Goal: Feedback & Contribution: Submit feedback/report problem

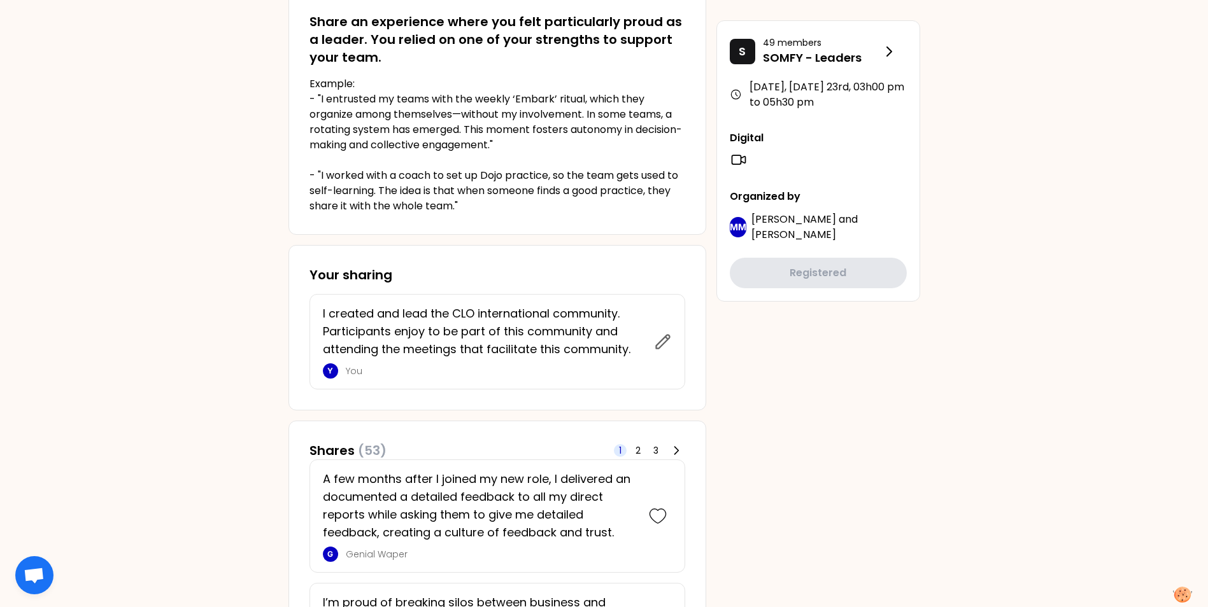
scroll to position [318, 0]
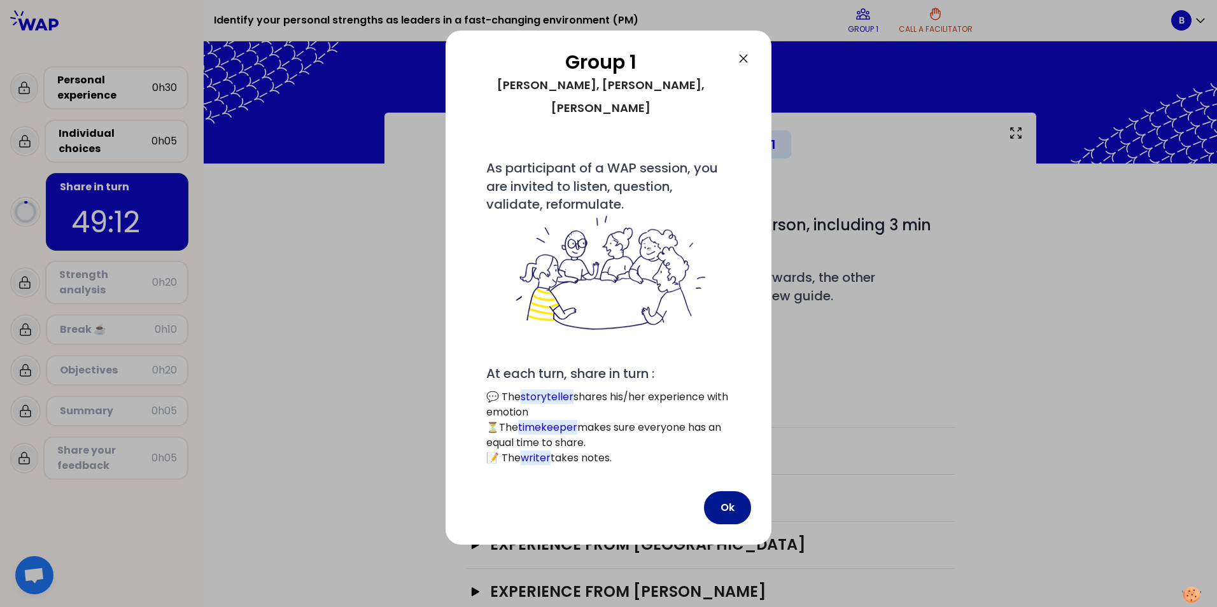
click at [725, 492] on button "Ok" at bounding box center [727, 508] width 47 height 33
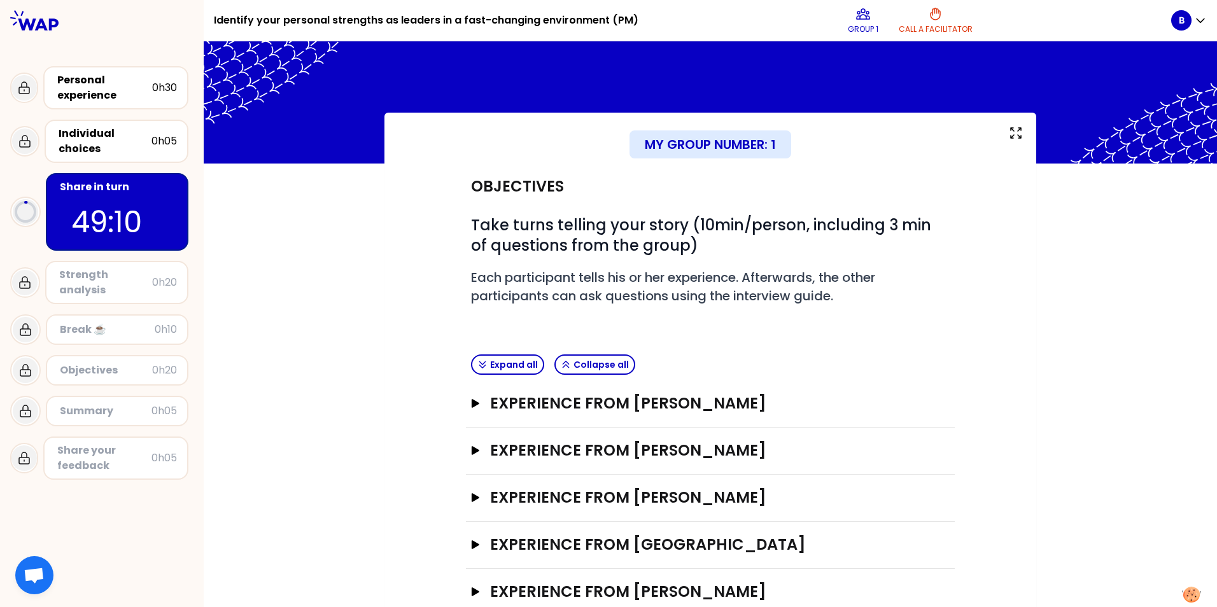
scroll to position [34, 0]
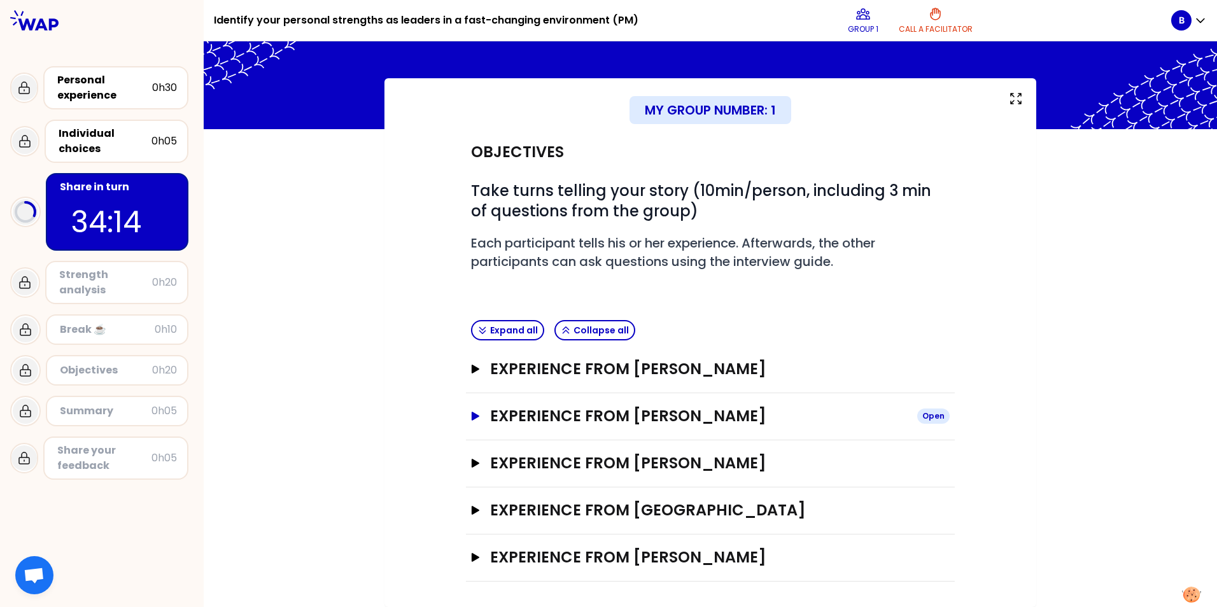
click at [472, 416] on icon "button" at bounding box center [476, 416] width 8 height 9
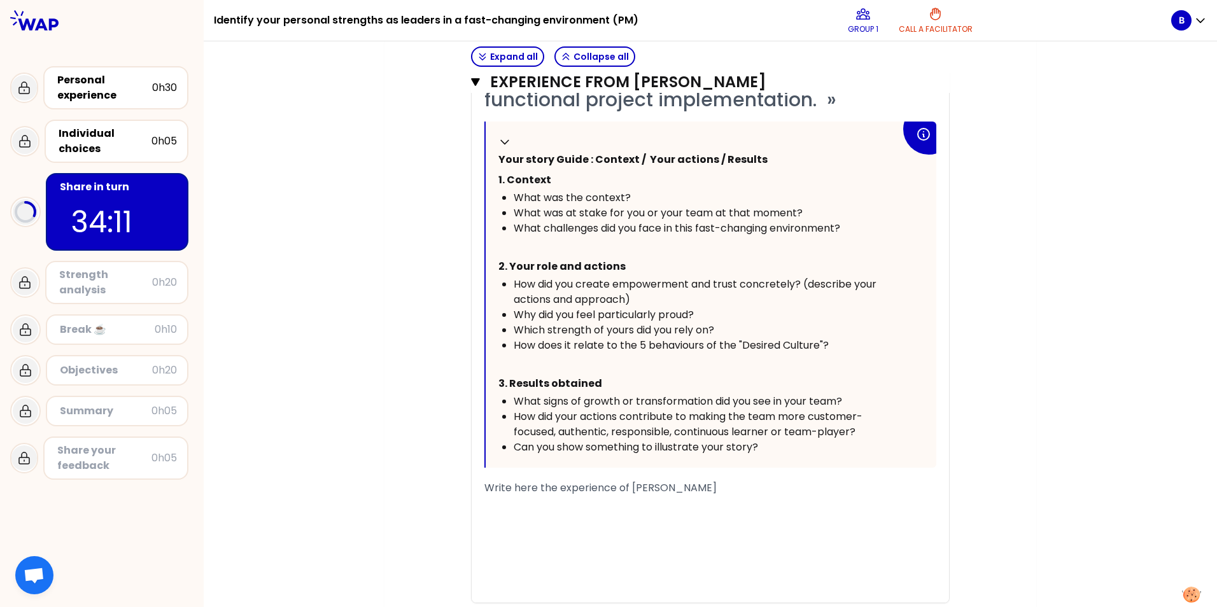
scroll to position [671, 0]
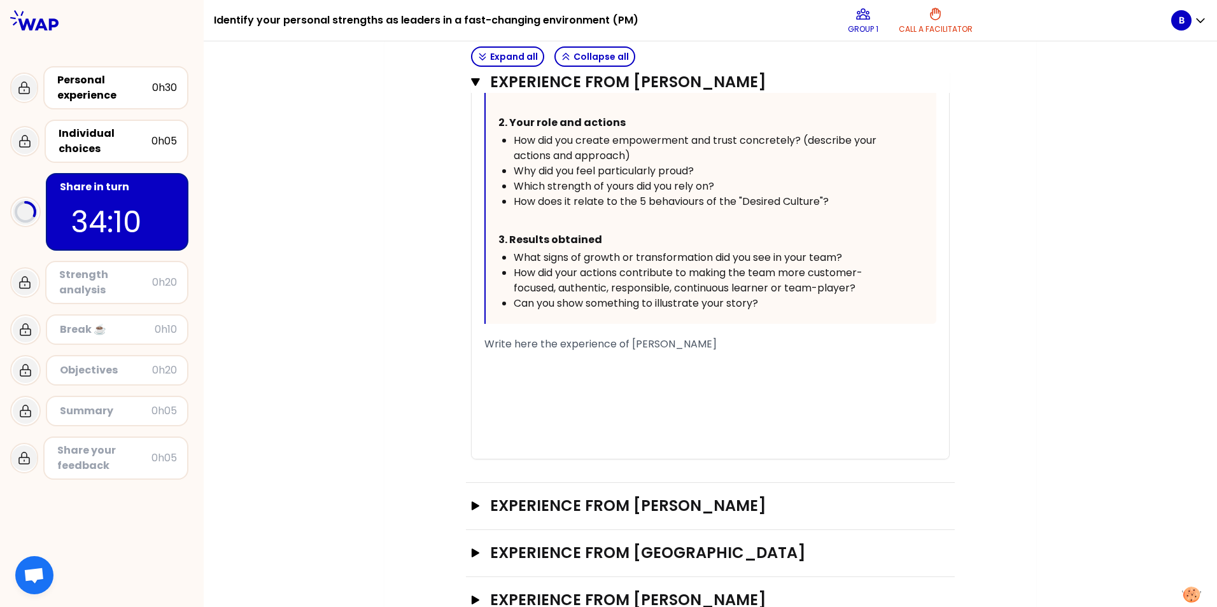
click at [588, 359] on div "﻿" at bounding box center [711, 359] width 452 height 15
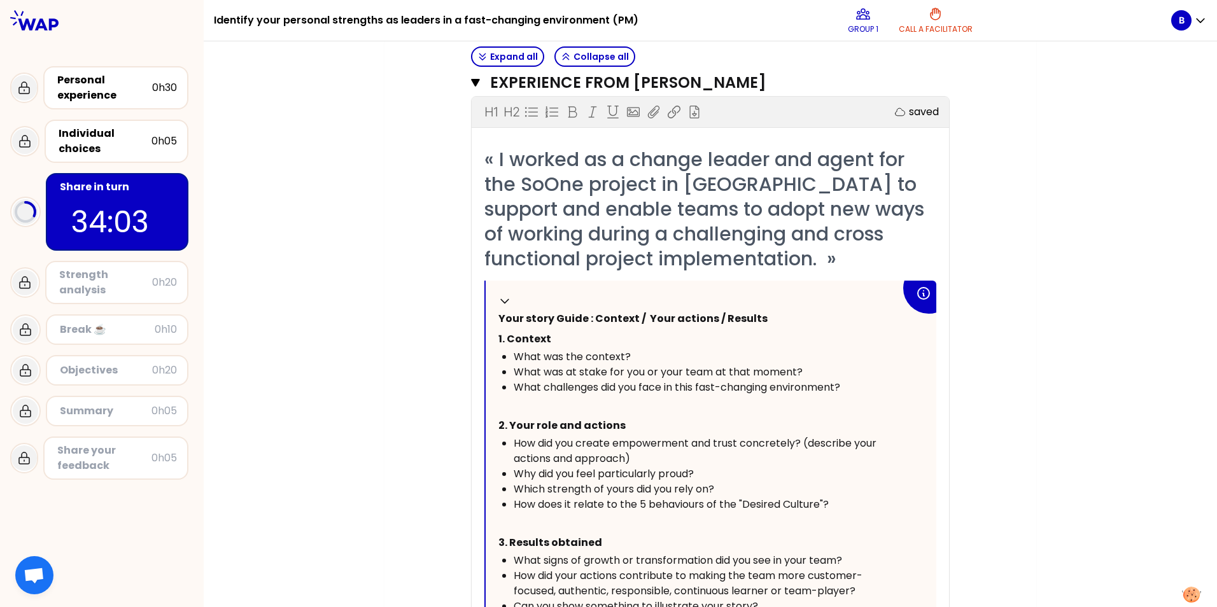
scroll to position [353, 0]
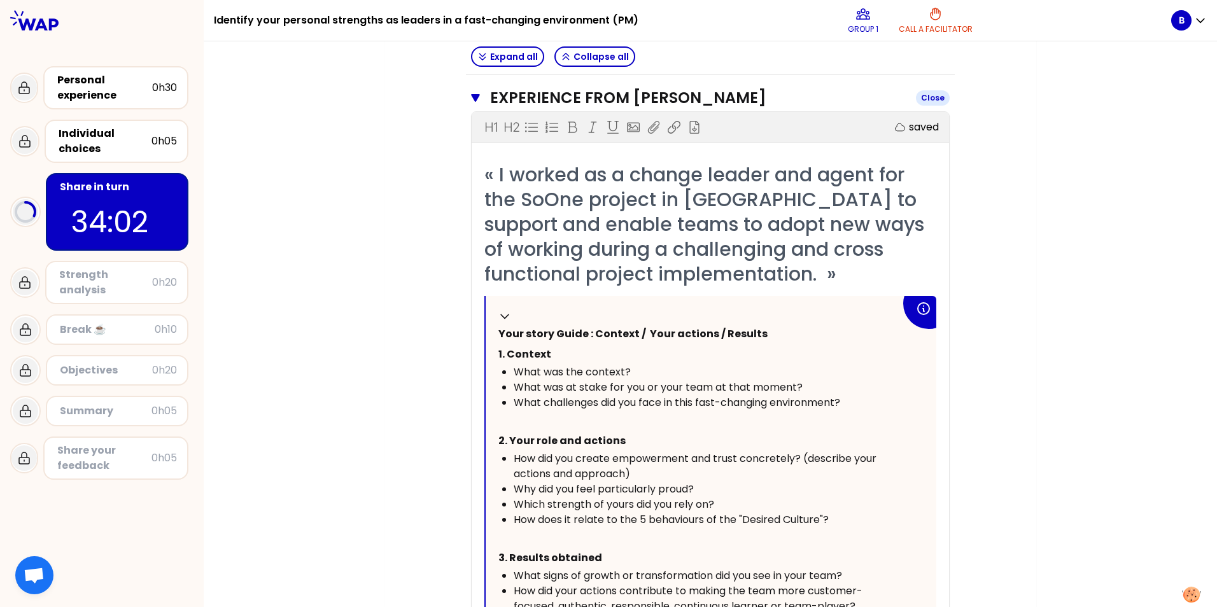
click at [471, 96] on icon "button" at bounding box center [475, 98] width 9 height 8
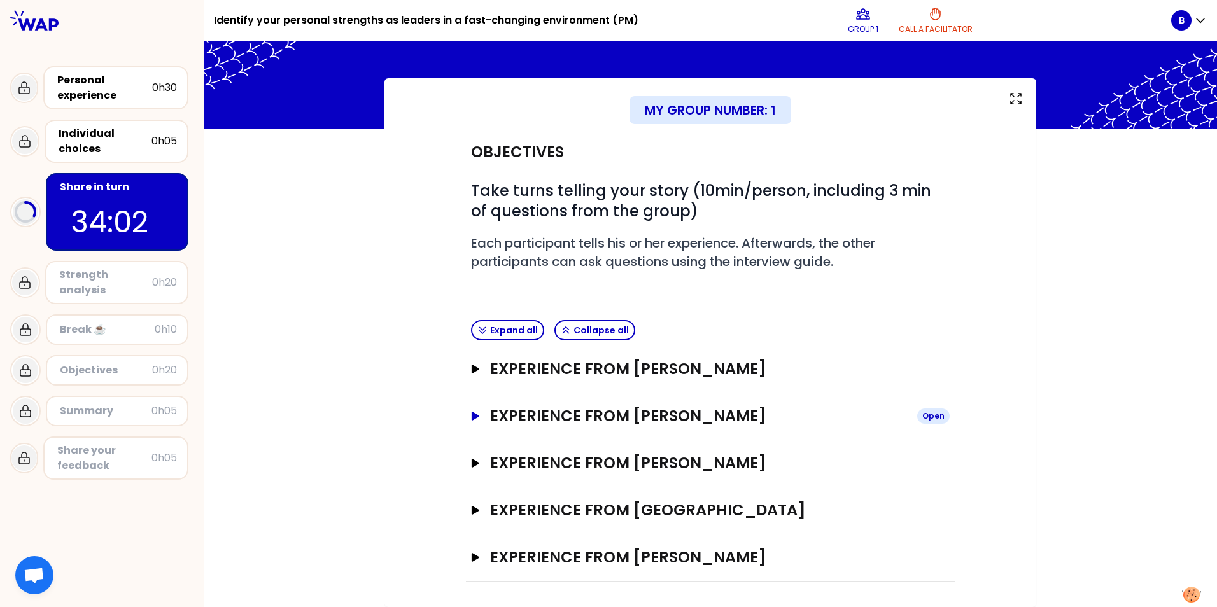
scroll to position [34, 0]
click at [472, 417] on icon "button" at bounding box center [476, 416] width 8 height 9
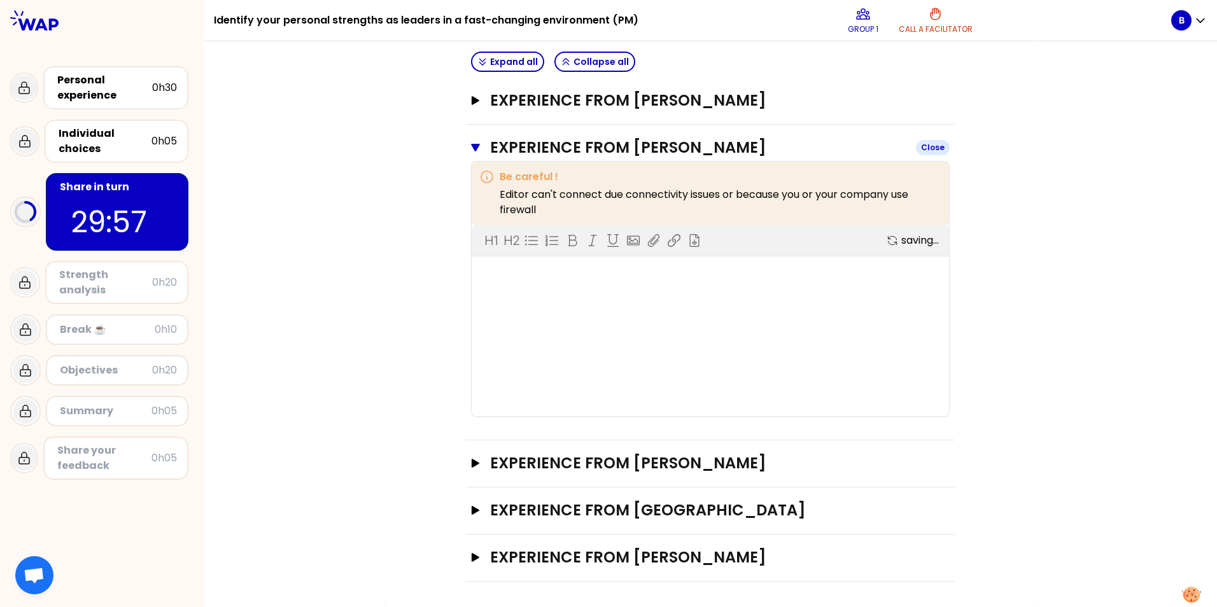
scroll to position [353, 0]
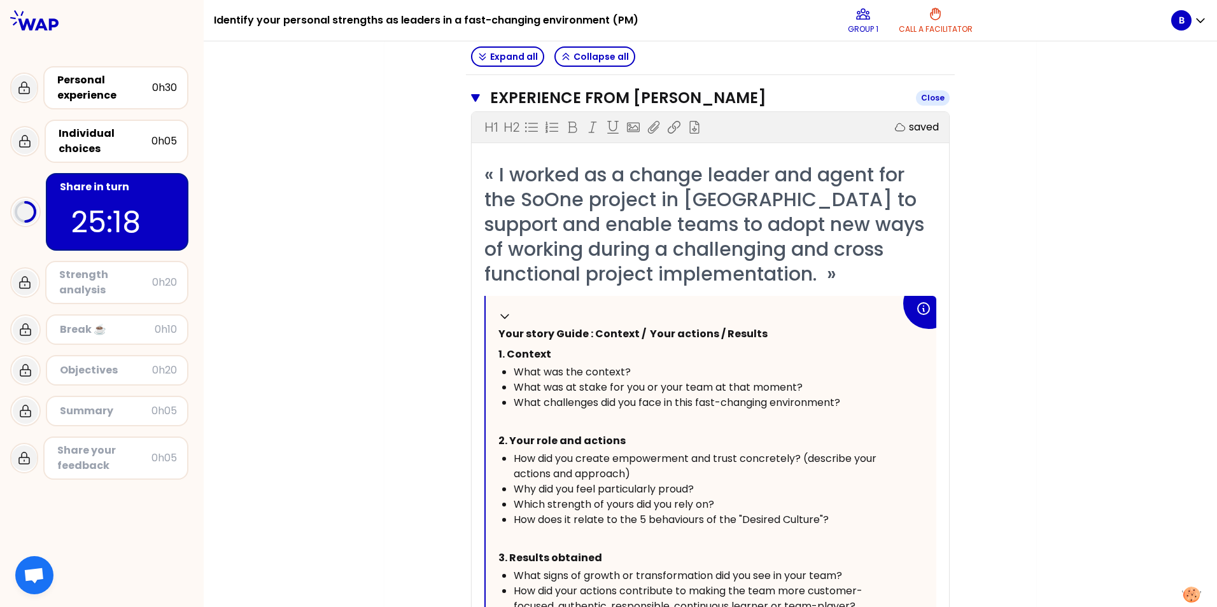
click at [471, 99] on icon "button" at bounding box center [475, 98] width 9 height 8
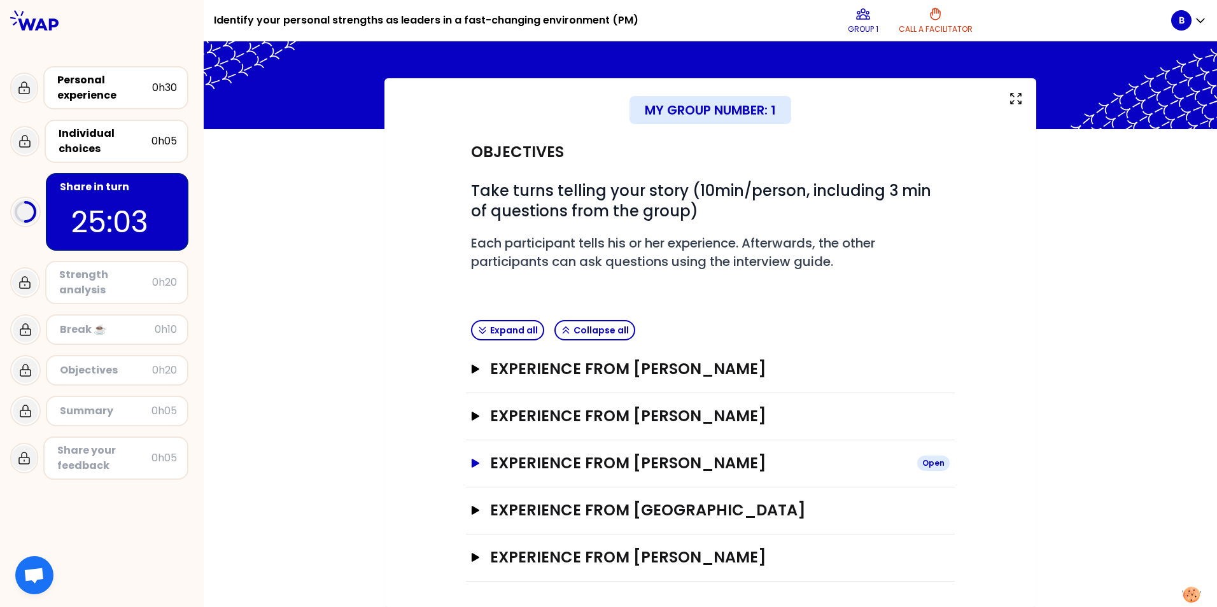
click at [472, 461] on icon "button" at bounding box center [476, 463] width 10 height 9
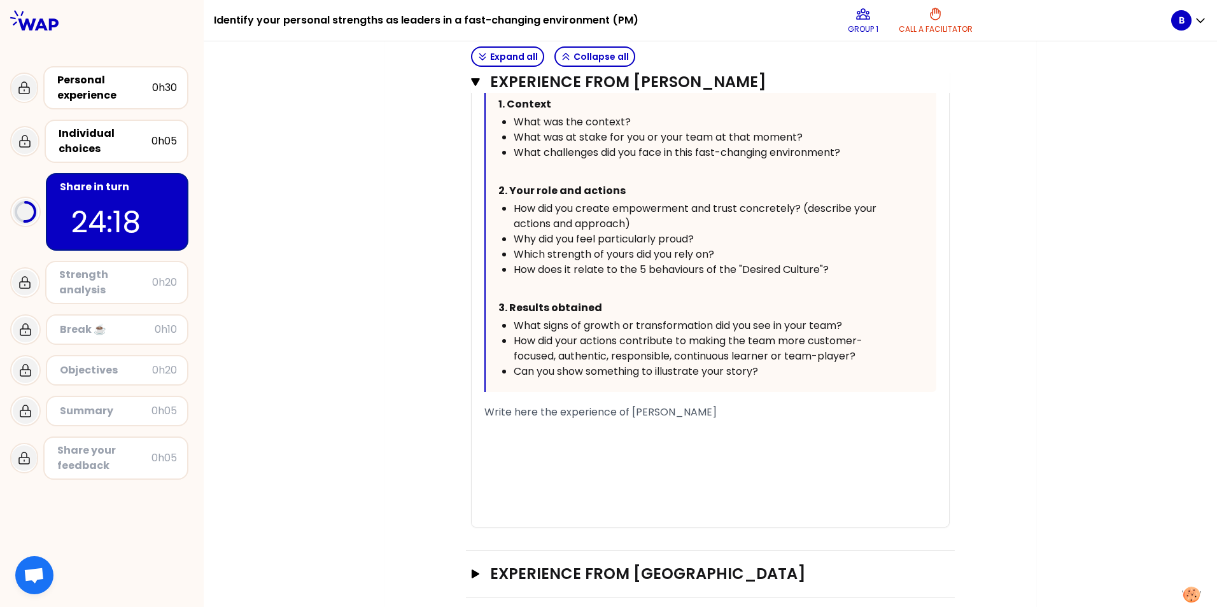
scroll to position [636, 0]
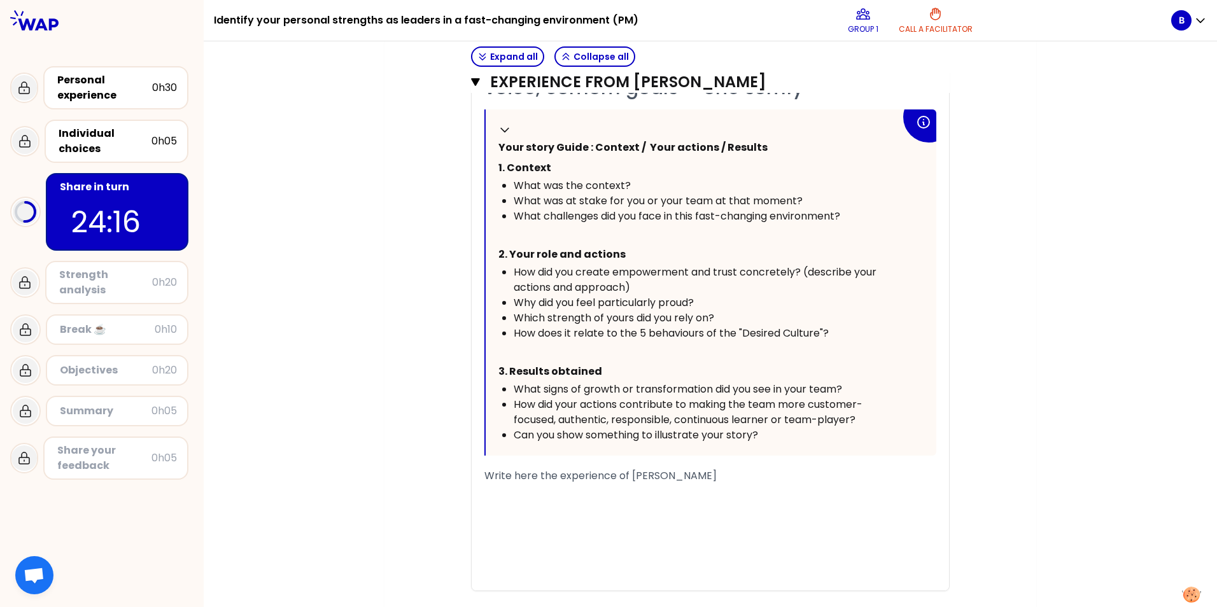
click at [595, 490] on div "﻿" at bounding box center [711, 491] width 452 height 15
click at [599, 491] on span "Teams not confortable to" at bounding box center [550, 491] width 131 height 15
click at [614, 490] on div "Teams not confortable to" at bounding box center [711, 491] width 452 height 15
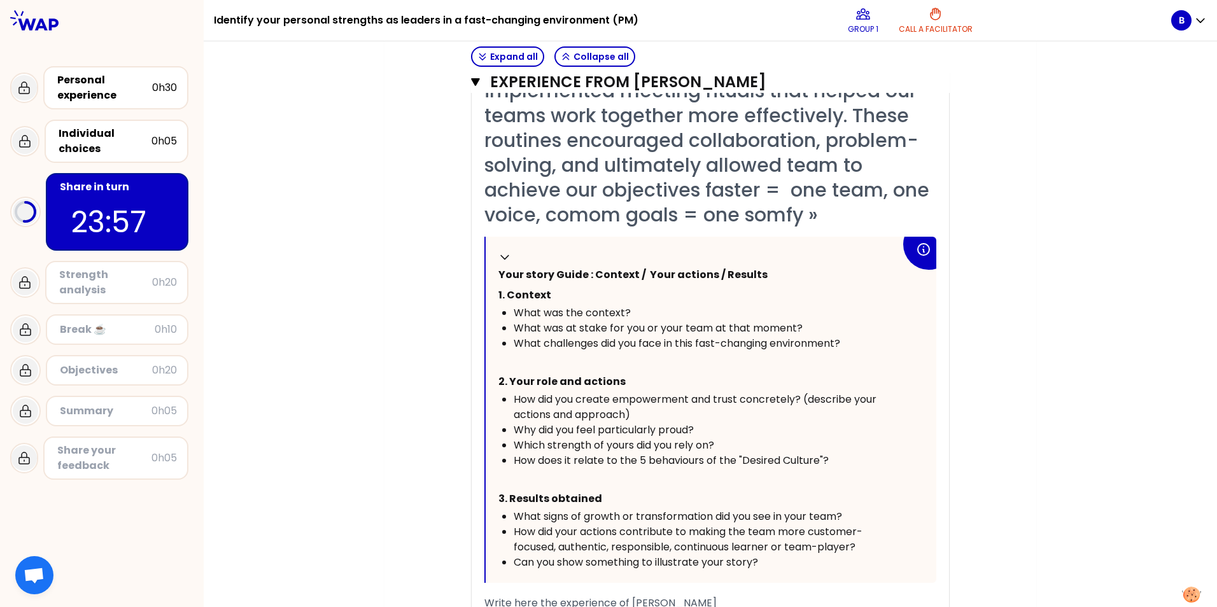
scroll to position [572, 0]
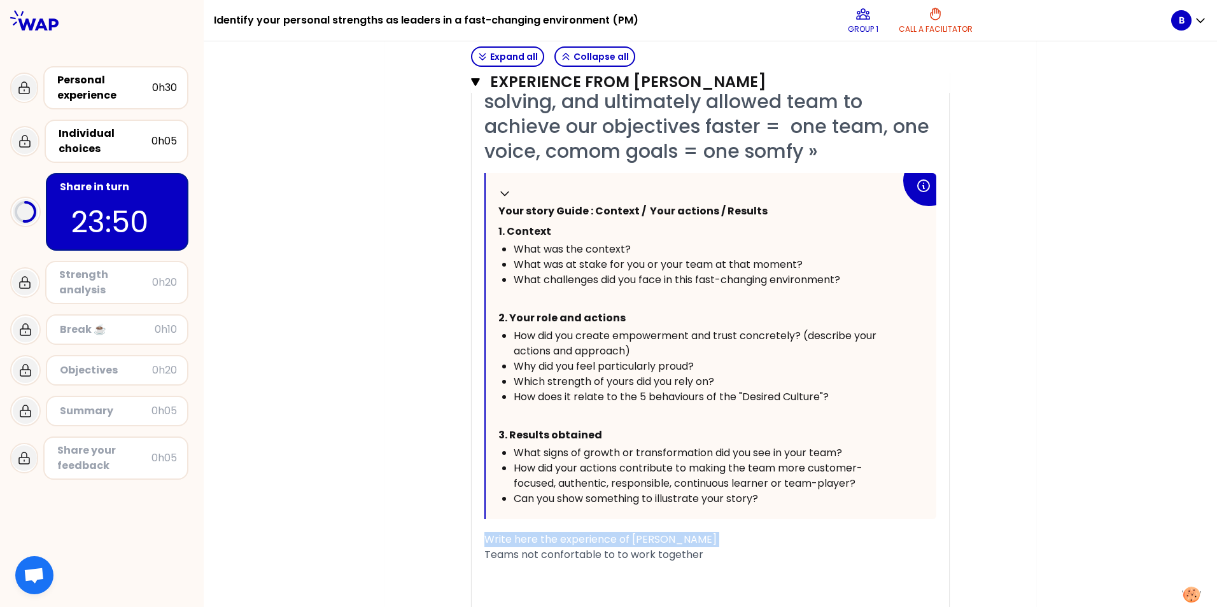
drag, startPoint x: 479, startPoint y: 553, endPoint x: 479, endPoint y: 520, distance: 33.8
click at [479, 520] on div "« I am particularly proud of having implemented meeting rituals that helped our…" at bounding box center [711, 322] width 478 height 665
click at [741, 558] on div "Teams not confortable to to work together" at bounding box center [711, 555] width 452 height 15
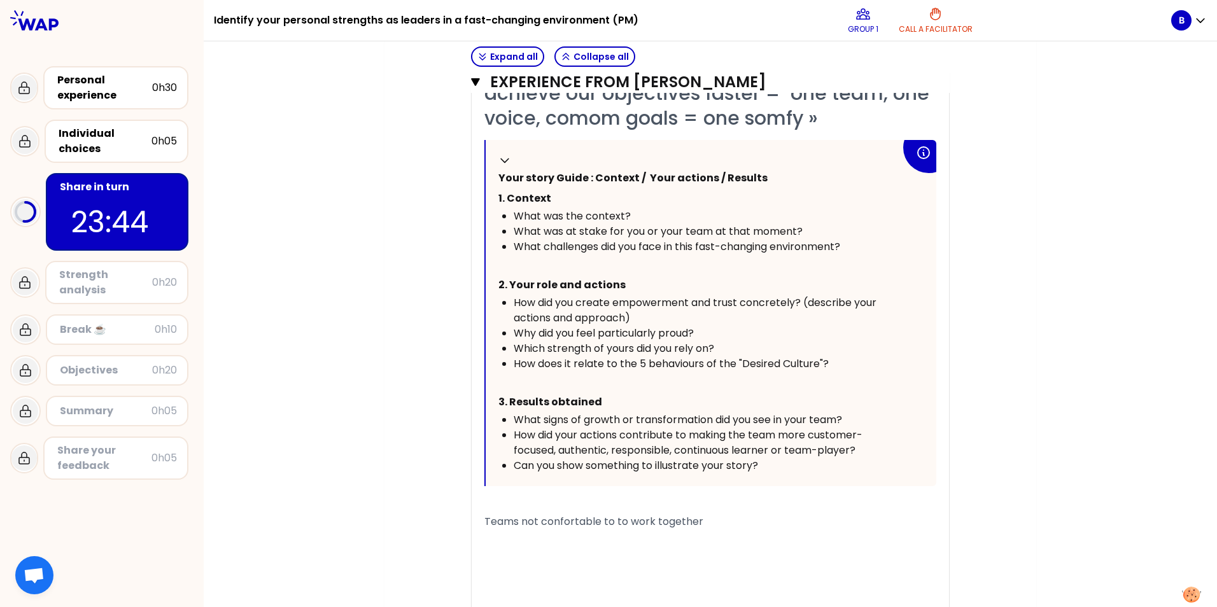
scroll to position [636, 0]
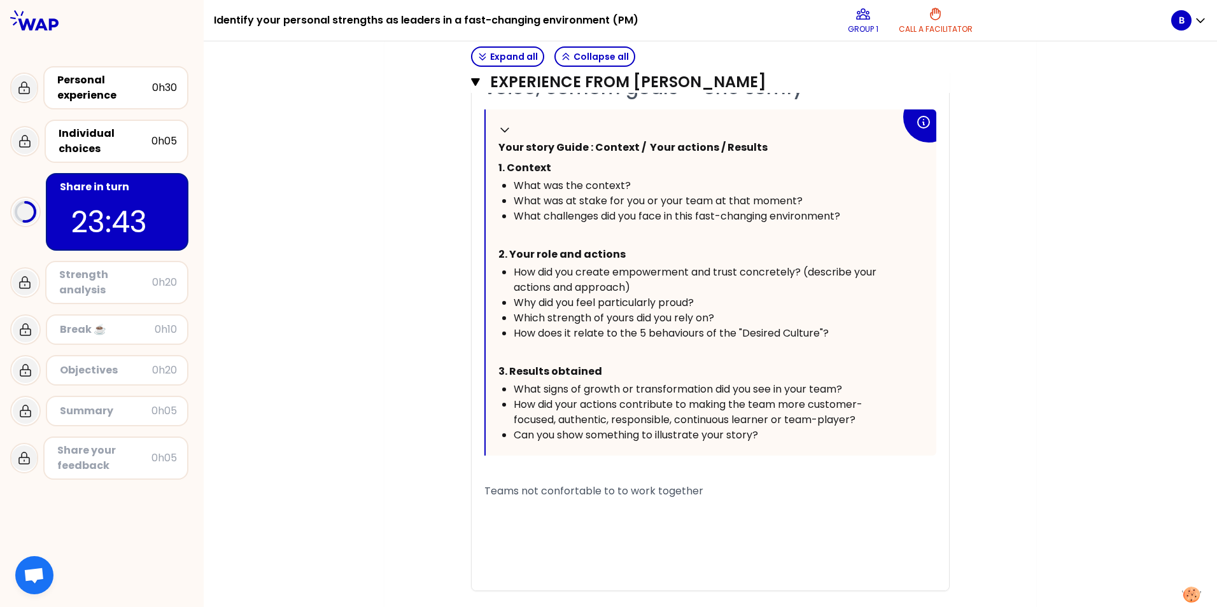
click at [705, 491] on div "Teams not confortable to to work together" at bounding box center [711, 491] width 452 height 15
click at [507, 524] on span "Now are a real team working together" at bounding box center [581, 521] width 192 height 15
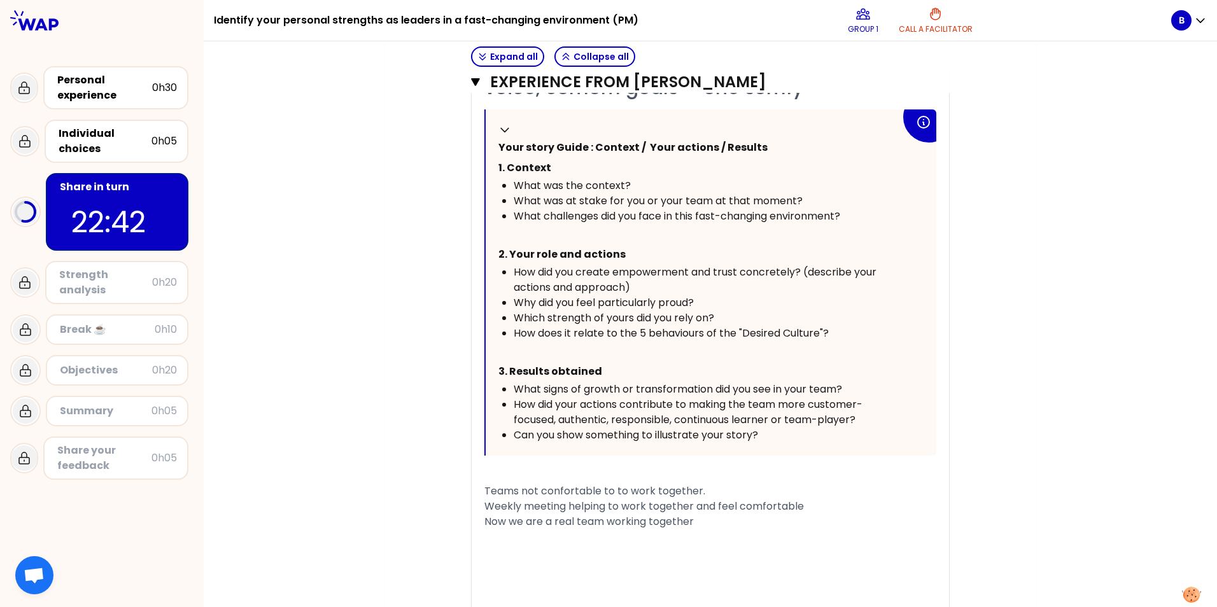
click at [705, 524] on div "Now we are a real team working together" at bounding box center [711, 521] width 452 height 15
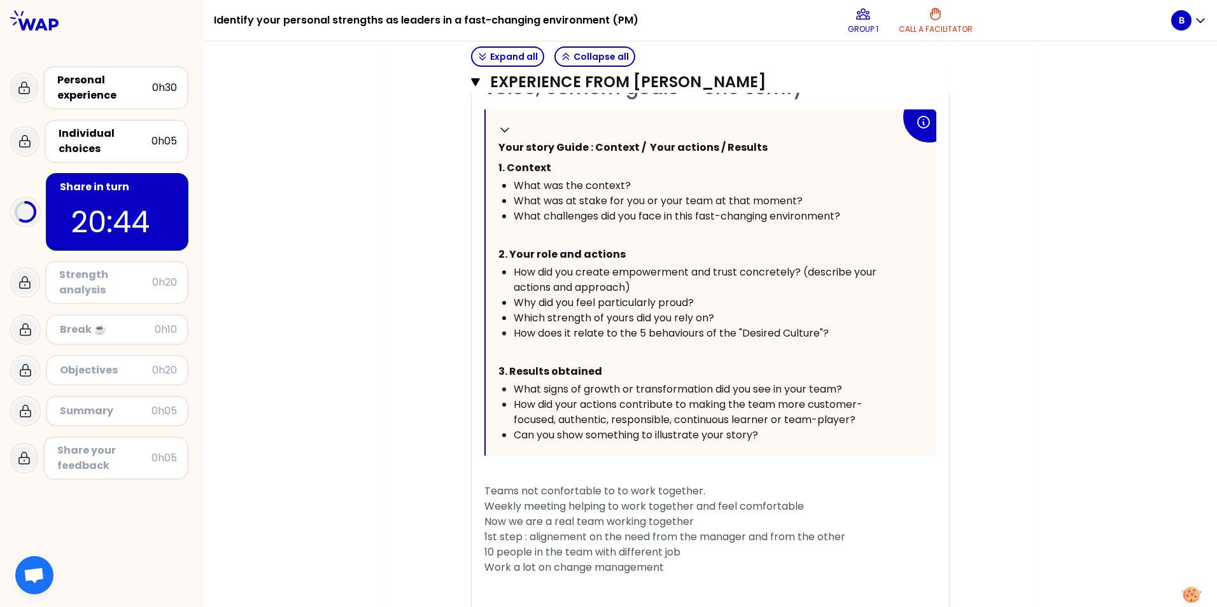
click at [490, 563] on span "Work a lot on change management" at bounding box center [575, 567] width 180 height 15
click at [514, 567] on span "It work a lot on change management" at bounding box center [578, 567] width 187 height 15
drag, startPoint x: 514, startPoint y: 566, endPoint x: 478, endPoint y: 566, distance: 35.7
click at [478, 566] on div "« I am particularly proud of having implemented meeting rituals that helped our…" at bounding box center [711, 304] width 478 height 756
click at [703, 576] on div "﻿" at bounding box center [711, 583] width 452 height 15
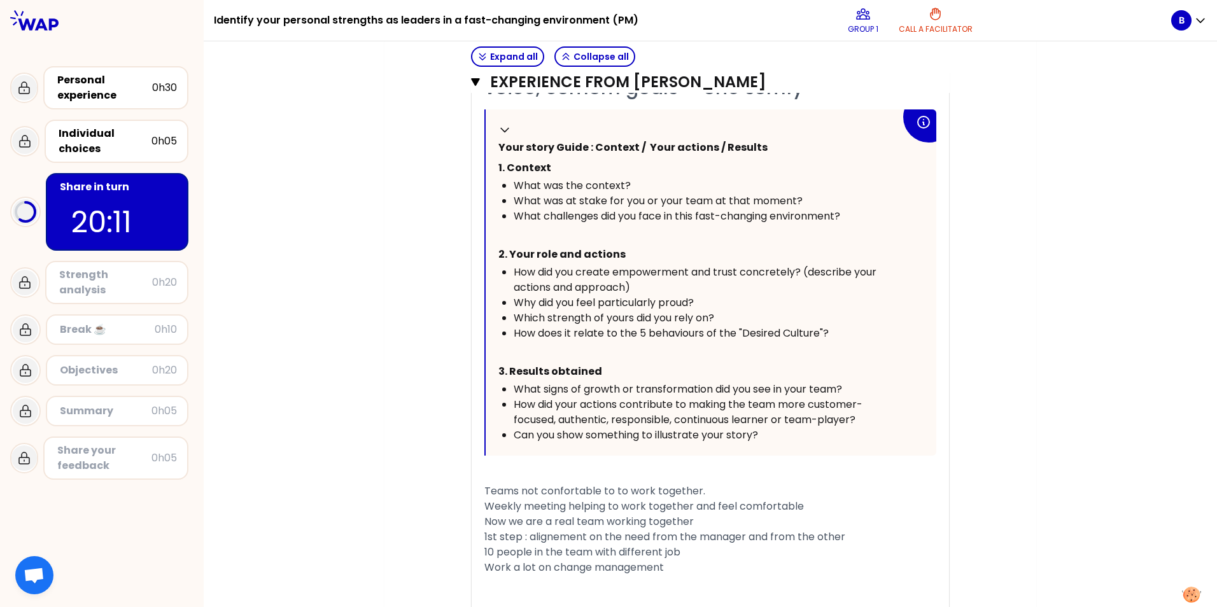
click at [686, 566] on div "Work a lot on change management" at bounding box center [711, 567] width 452 height 15
click at [667, 568] on div "Work a lot on change management" at bounding box center [711, 567] width 452 height 15
click at [672, 571] on div "Work a lot on change management" at bounding box center [711, 567] width 452 height 15
click at [525, 583] on div "Expect" at bounding box center [711, 583] width 452 height 15
click at [538, 583] on span "Expectation from each of the team" at bounding box center [574, 583] width 178 height 15
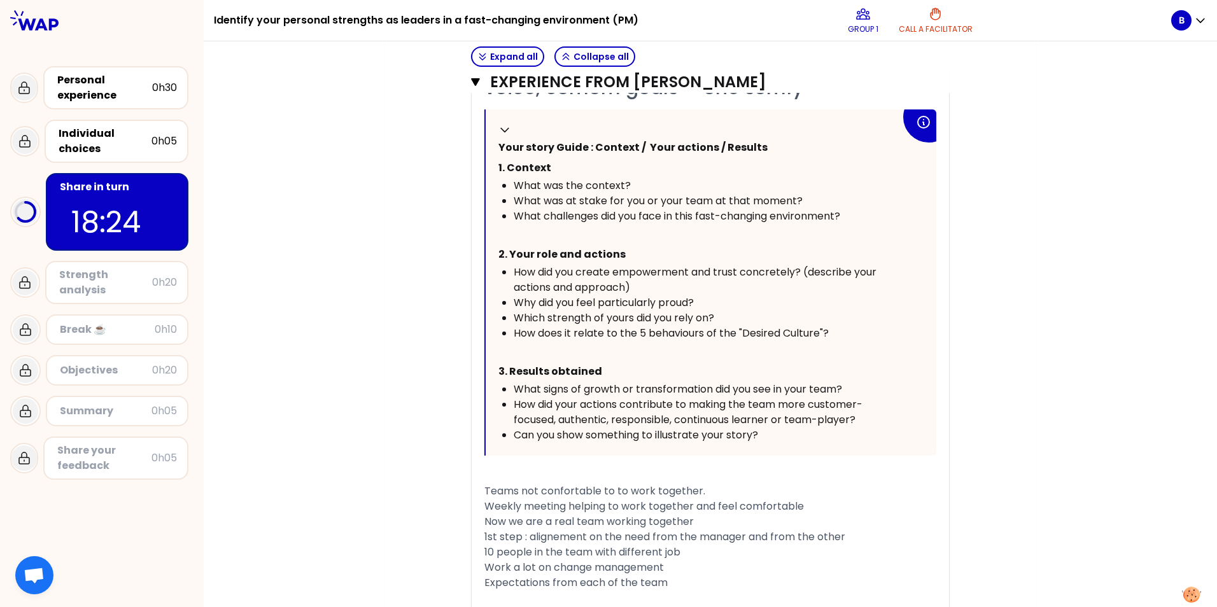
click at [674, 587] on div "Expectations from each of the team" at bounding box center [711, 583] width 452 height 15
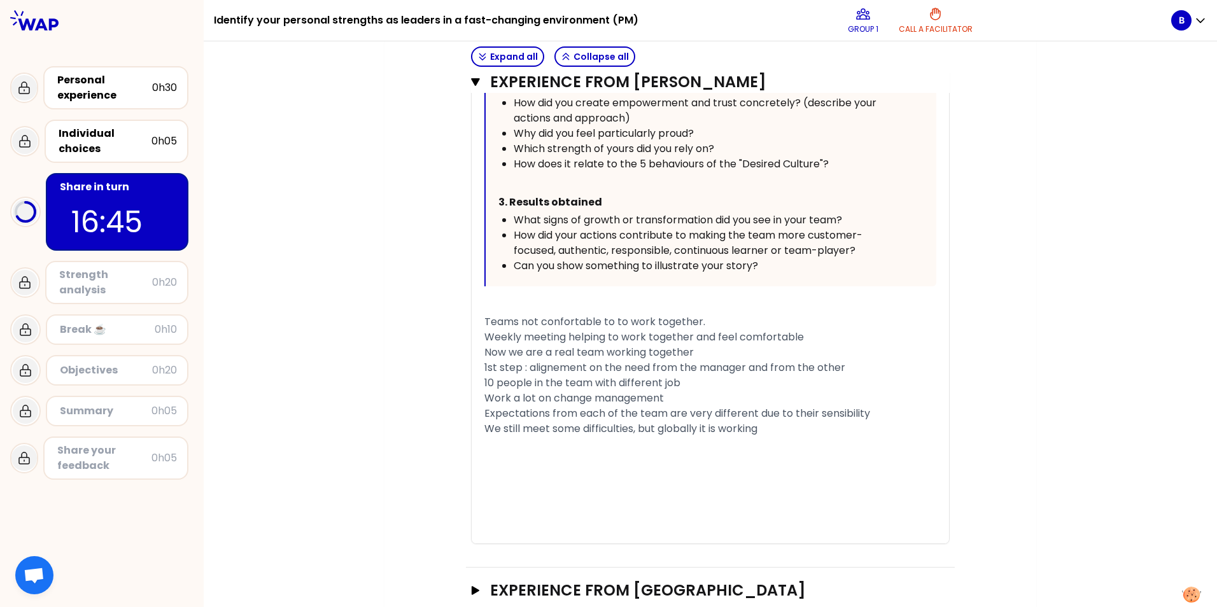
scroll to position [827, 0]
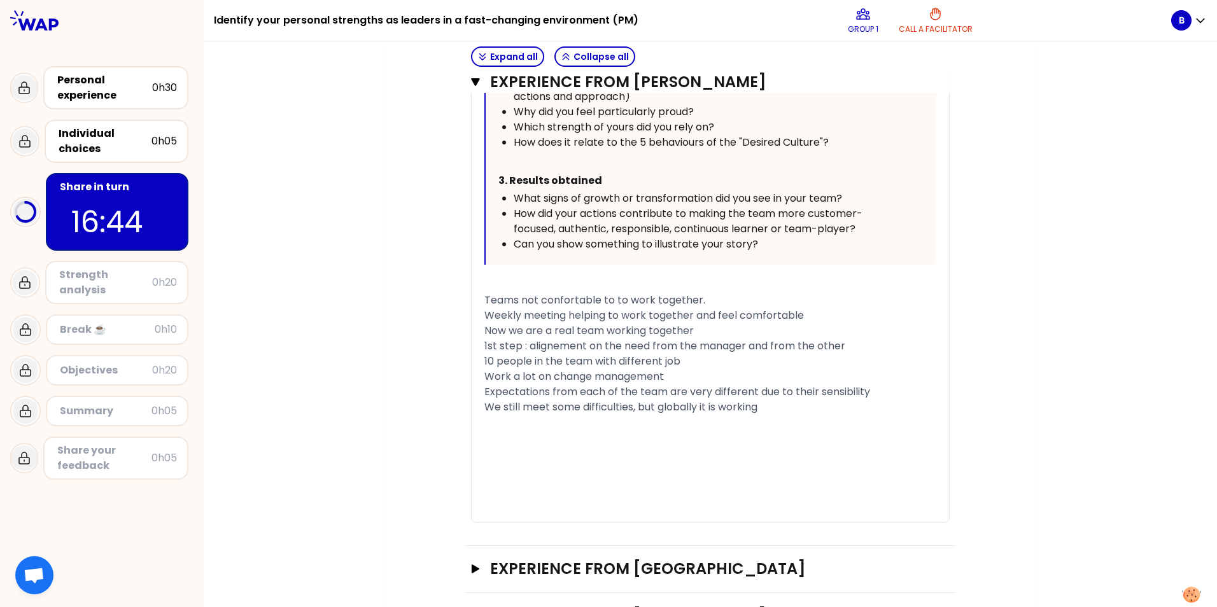
click at [780, 411] on div "We still meet some difficulties, but globally it is working" at bounding box center [711, 407] width 452 height 15
click at [772, 411] on div "We still meet some difficulties, but globally it is working" at bounding box center [711, 407] width 452 height 15
click at [678, 429] on div "﻿" at bounding box center [711, 422] width 452 height 15
click at [760, 406] on div "We still meet some difficulties, but globally it is working" at bounding box center [711, 407] width 452 height 15
click at [718, 344] on span "1st step : alignement on the need from the manager and from the other" at bounding box center [665, 346] width 361 height 15
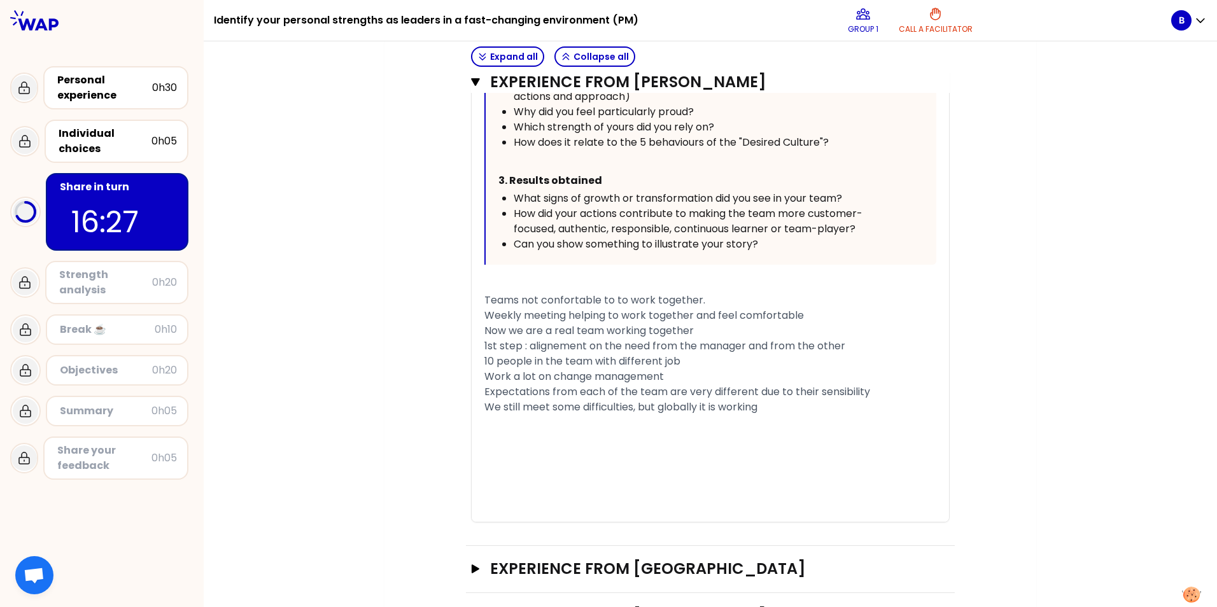
click at [709, 318] on span "Weekly meeting helping to work together and feel comfortable" at bounding box center [645, 315] width 320 height 15
click at [772, 414] on div "We still meet some difficulties, but globally it is working" at bounding box center [711, 407] width 452 height 15
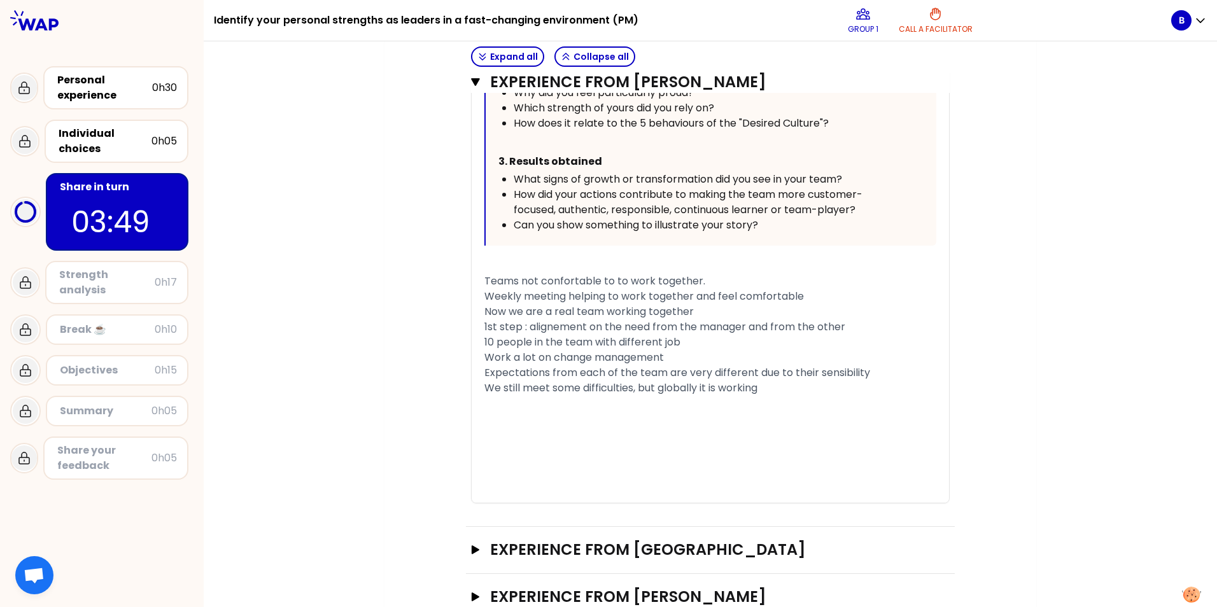
scroll to position [886, 0]
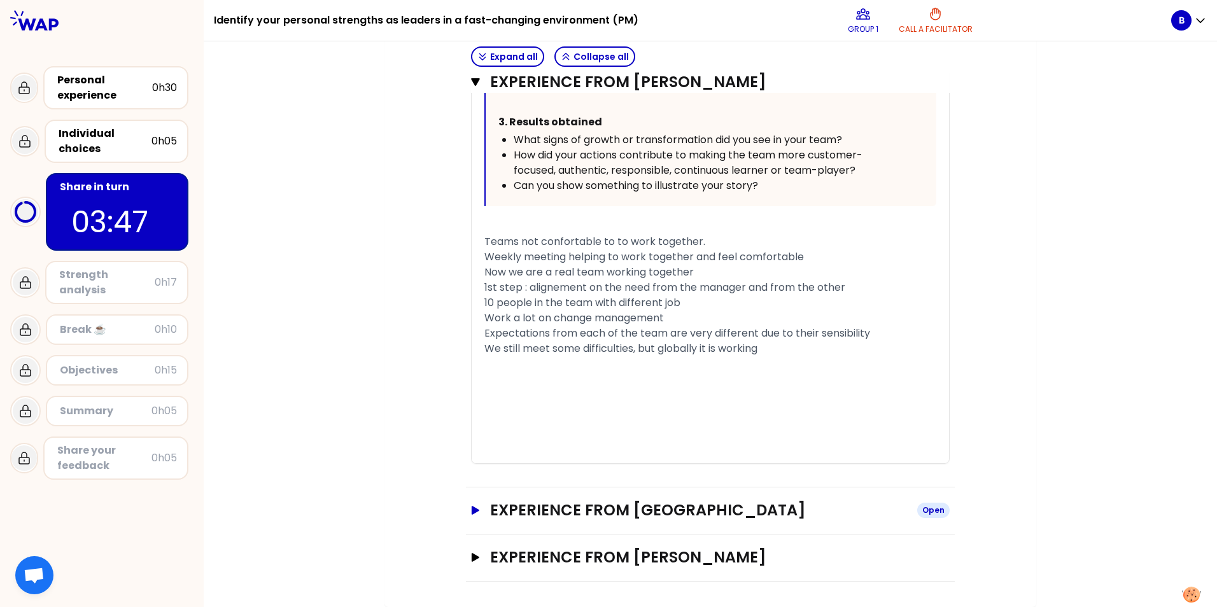
click at [472, 513] on icon "button" at bounding box center [476, 510] width 8 height 9
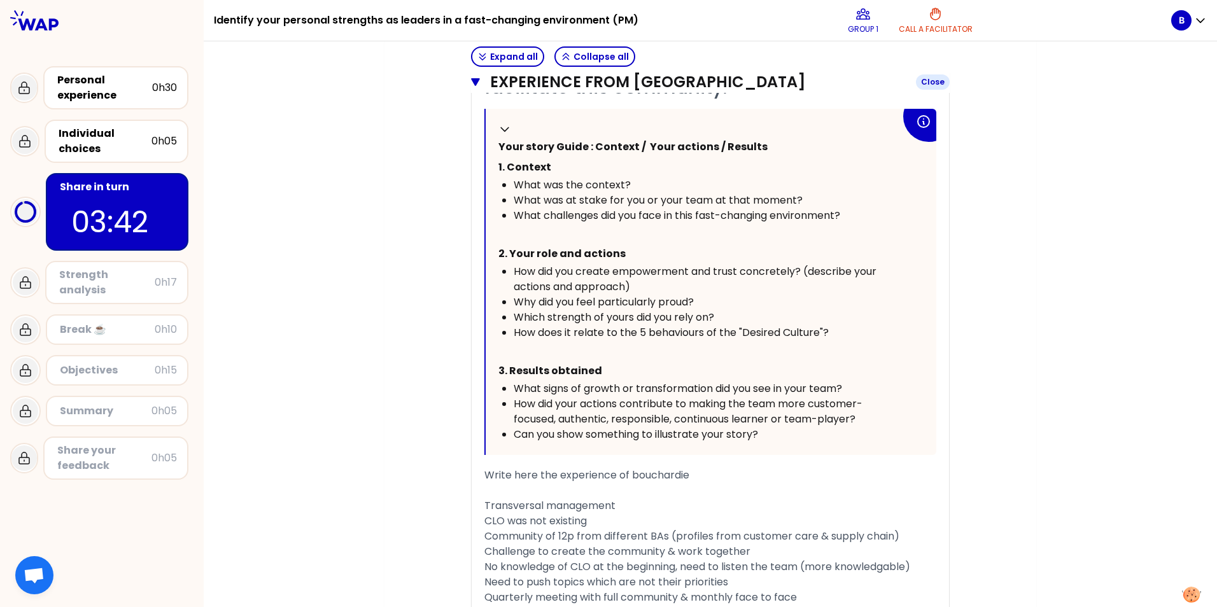
scroll to position [1647, 0]
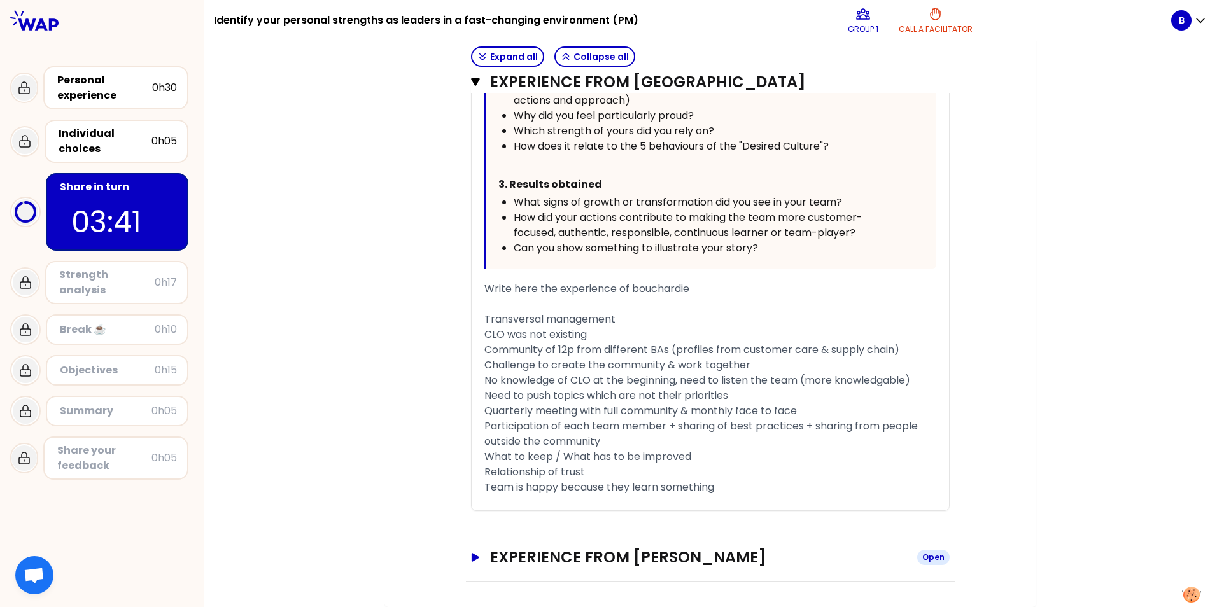
click at [473, 554] on icon "button" at bounding box center [476, 557] width 10 height 9
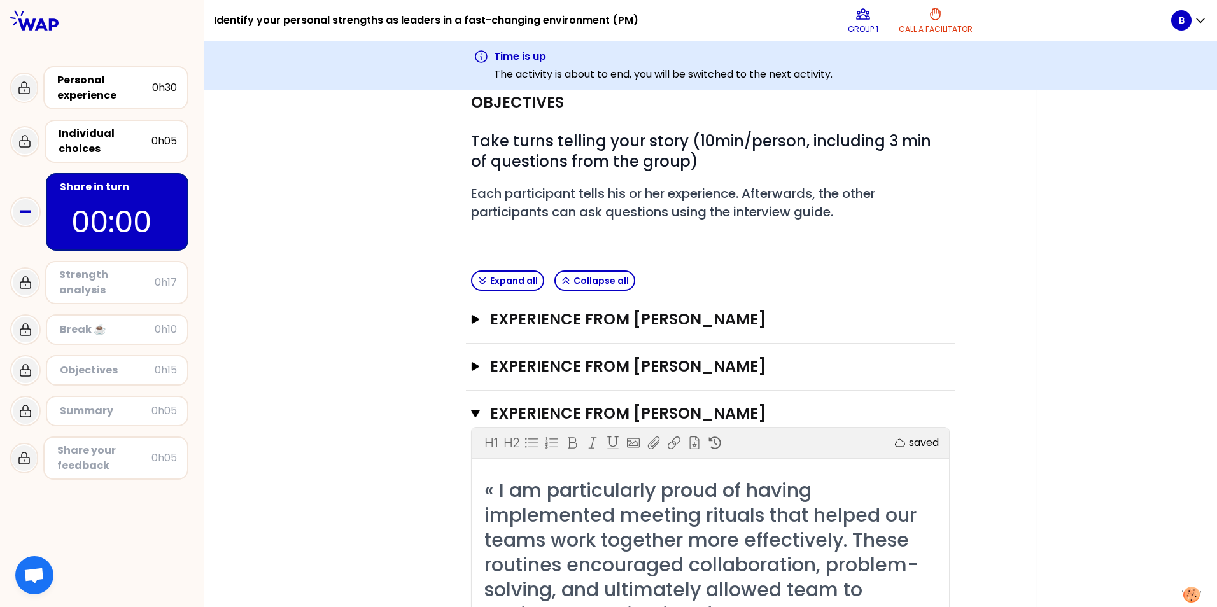
scroll to position [191, 0]
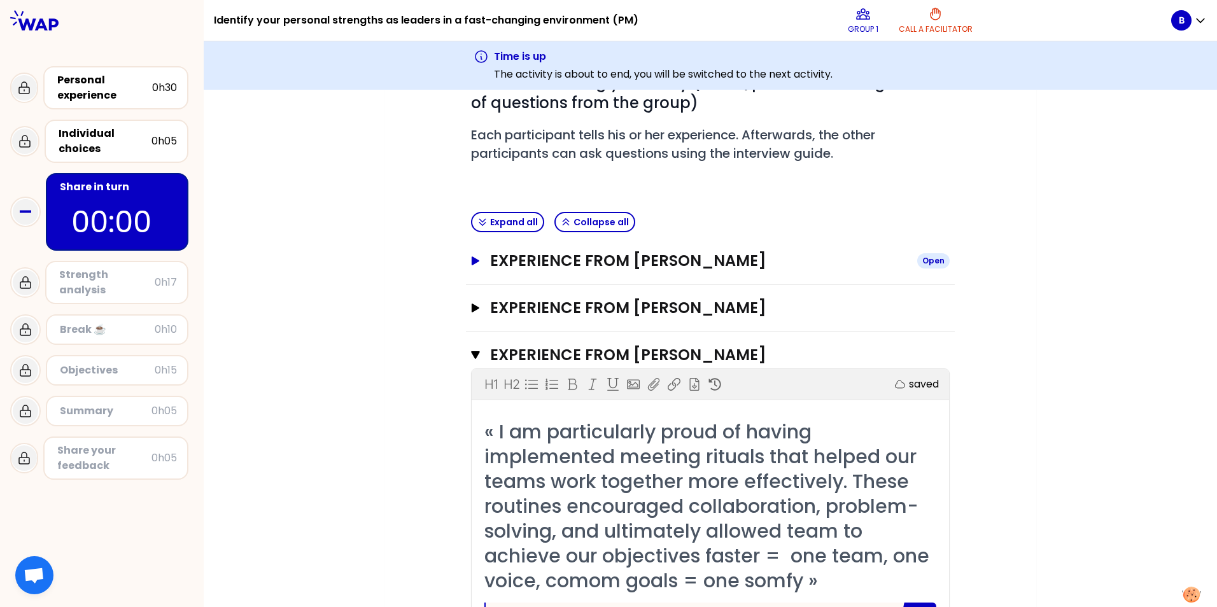
click at [472, 262] on icon "button" at bounding box center [476, 261] width 8 height 9
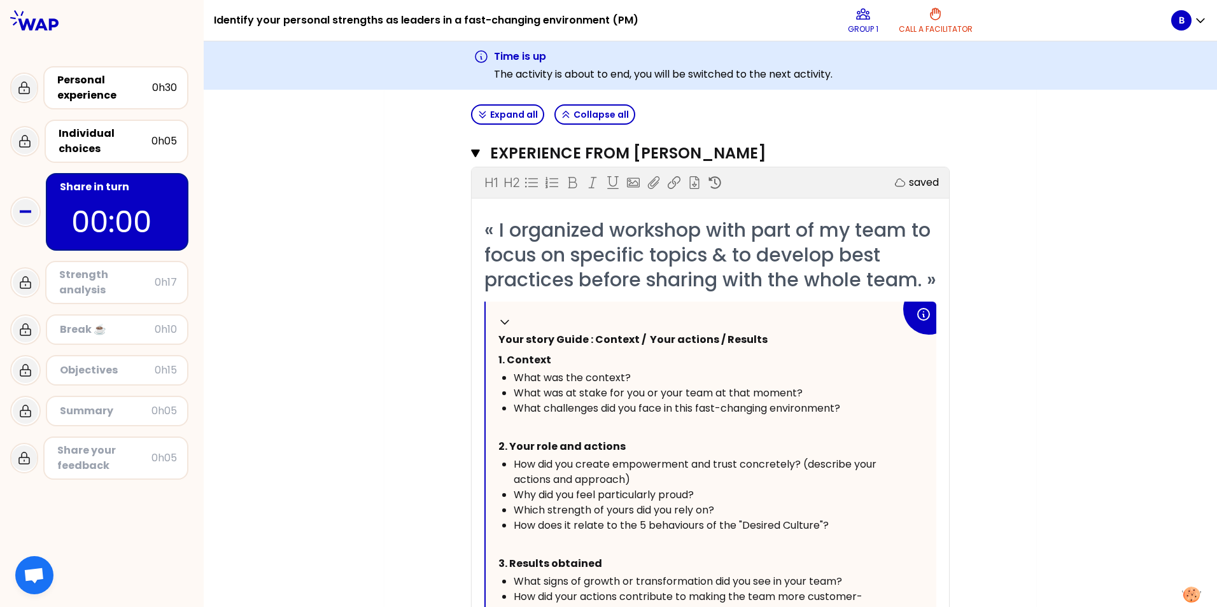
scroll to position [255, 0]
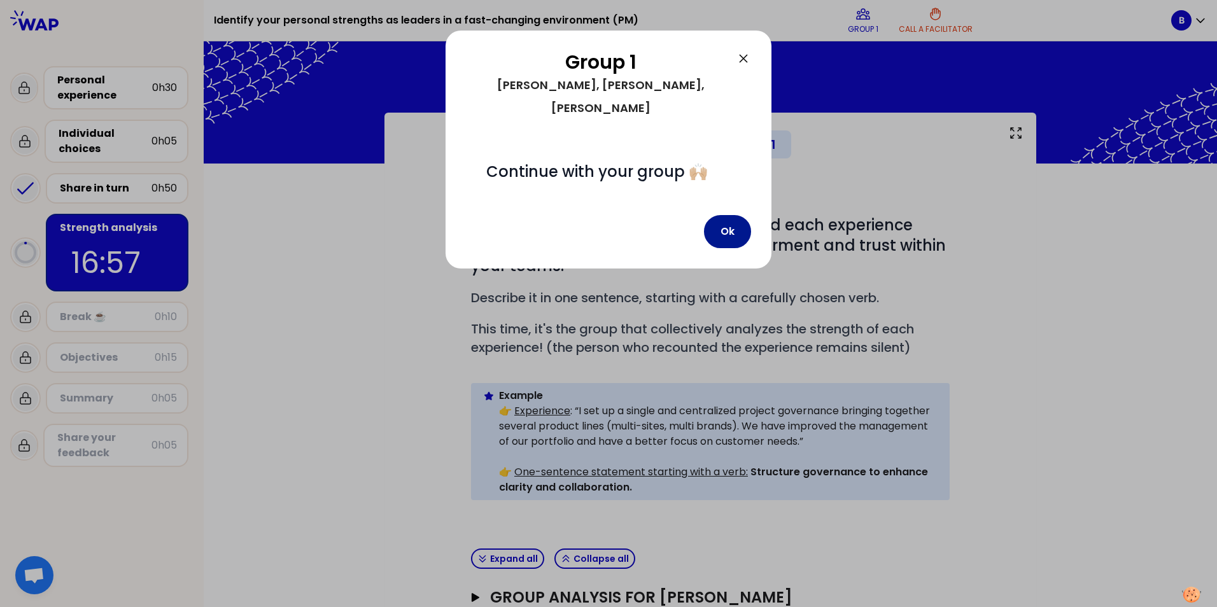
click at [737, 215] on button "Ok" at bounding box center [727, 231] width 47 height 33
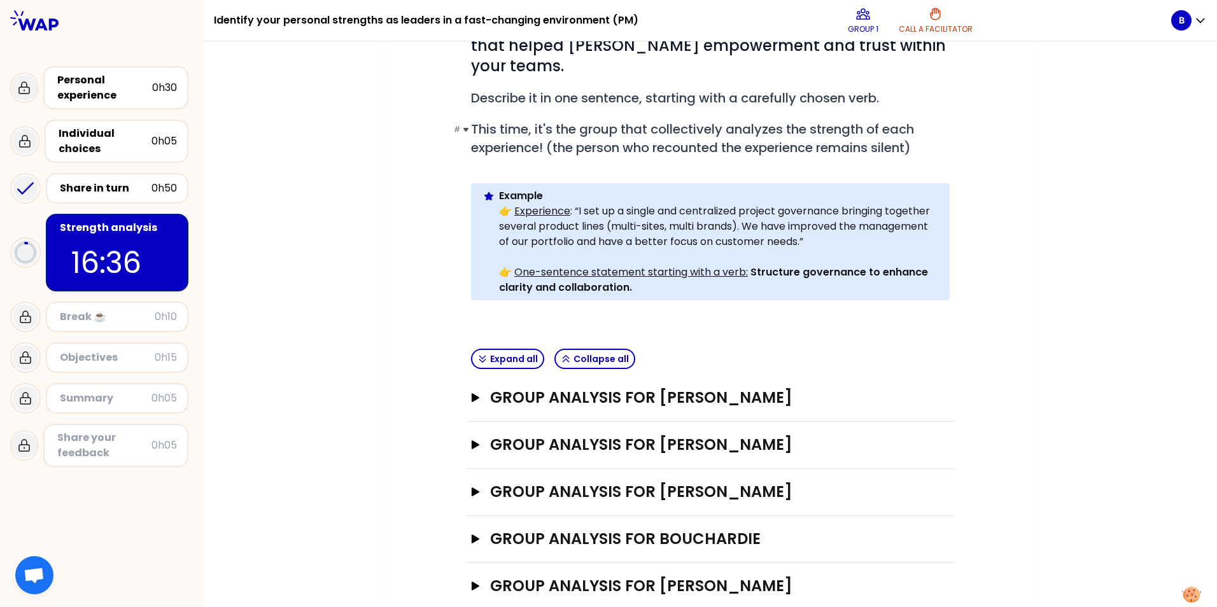
scroll to position [208, 0]
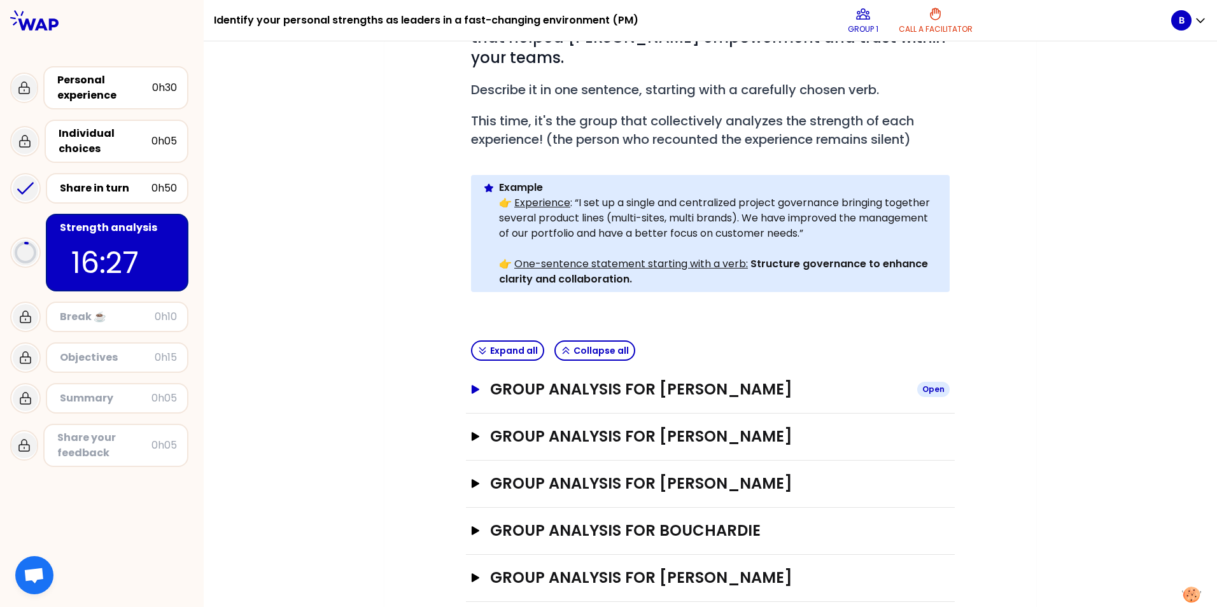
click at [472, 385] on icon "button" at bounding box center [476, 389] width 8 height 9
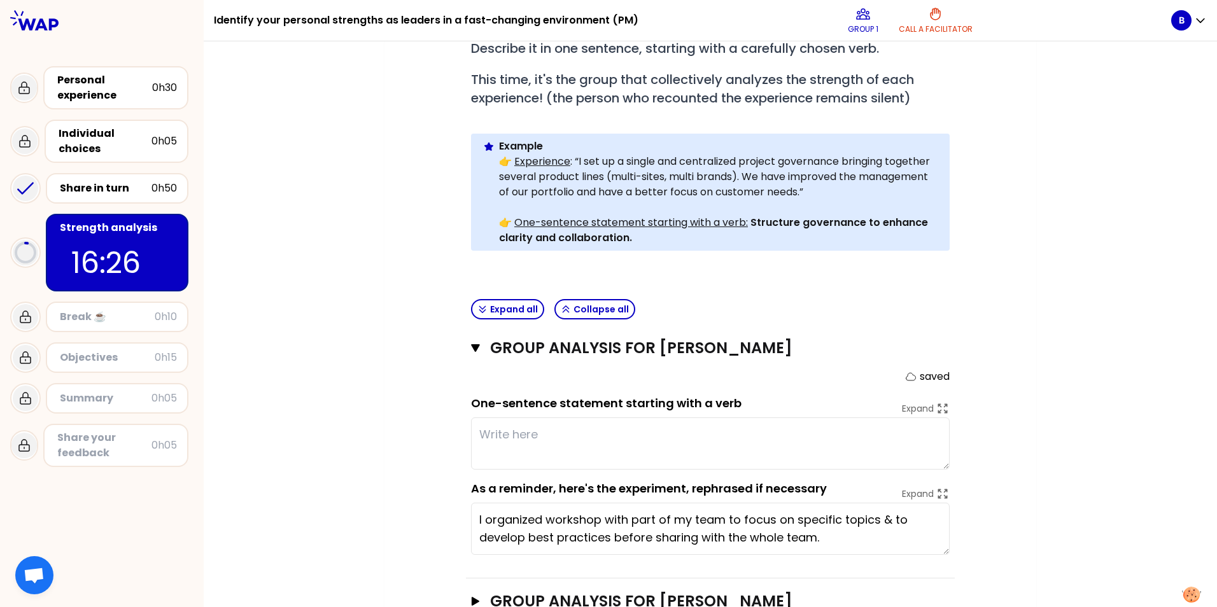
scroll to position [272, 0]
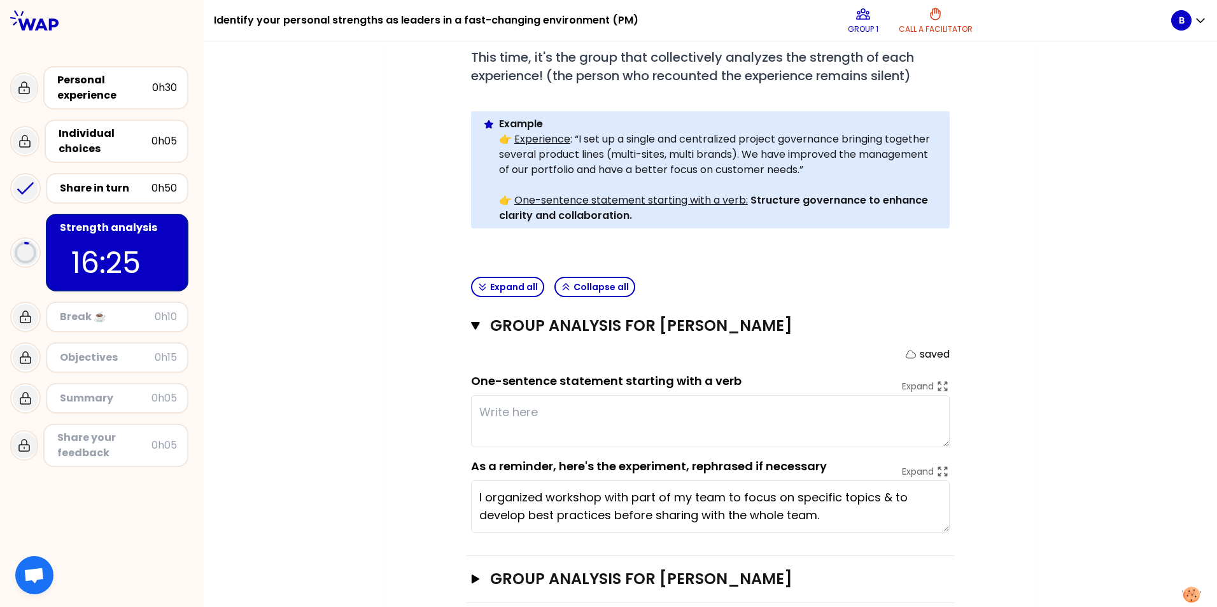
click at [653, 406] on textarea at bounding box center [710, 421] width 479 height 52
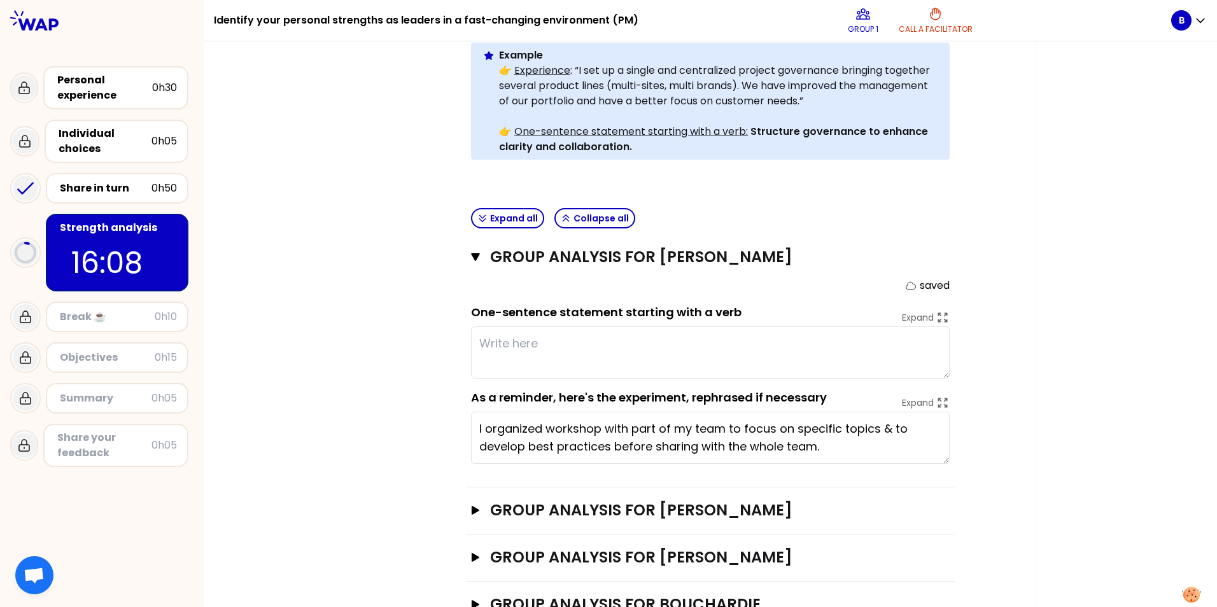
scroll to position [318, 0]
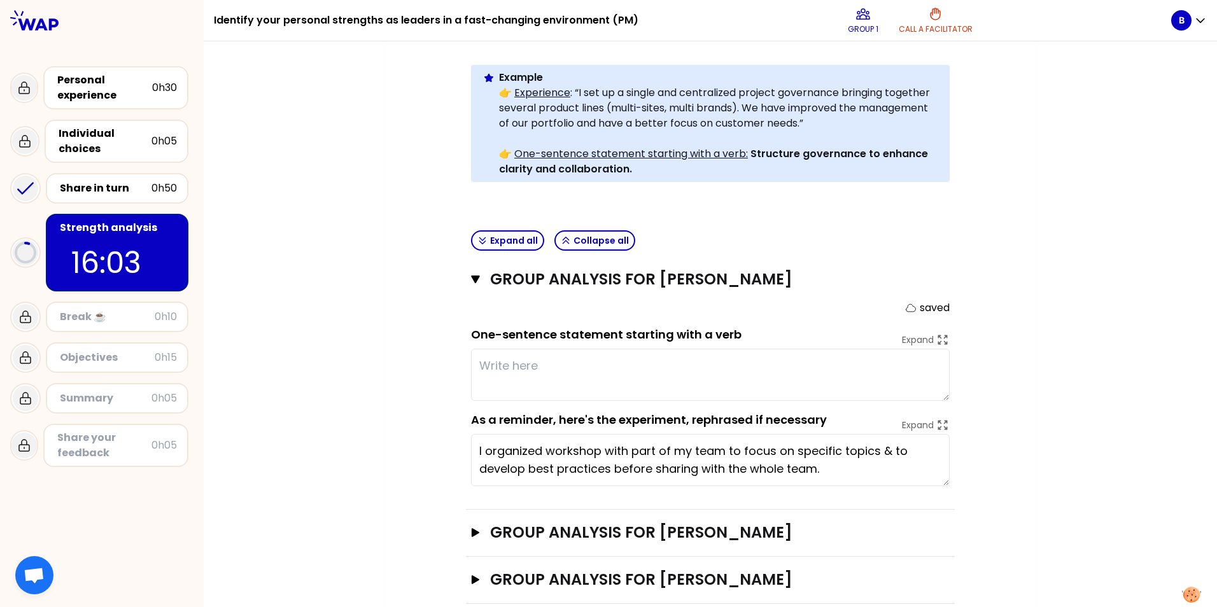
click at [616, 354] on textarea at bounding box center [710, 375] width 479 height 52
click at [549, 349] on textarea at bounding box center [710, 375] width 479 height 52
click at [572, 349] on textarea at bounding box center [710, 375] width 479 height 52
click at [579, 349] on textarea at bounding box center [710, 375] width 479 height 52
type textarea "S"
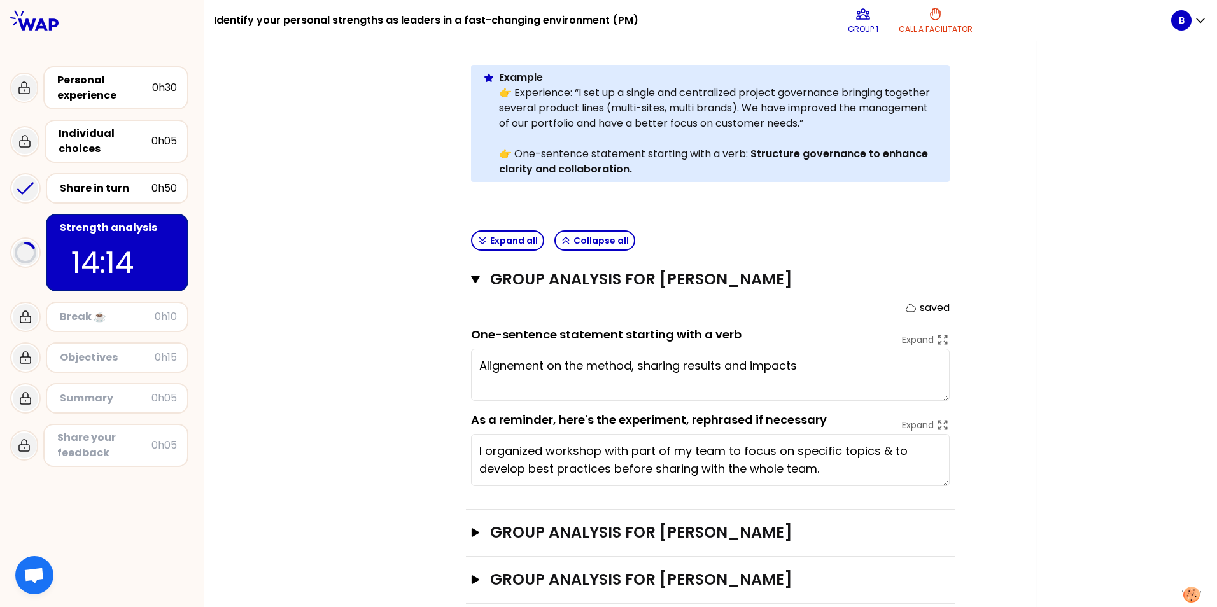
click at [717, 349] on textarea "Alignement on the method, sharing results and impacts" at bounding box center [710, 375] width 479 height 52
click at [814, 349] on textarea "Alignement on the method, sharing results and impacts" at bounding box center [710, 375] width 479 height 52
click at [806, 349] on textarea "Alignement on the method, sharing results and impacts" at bounding box center [710, 375] width 479 height 52
click at [634, 349] on textarea "Alignement on the method, sharing results and impacts to build a new P&L format" at bounding box center [710, 375] width 479 height 52
type textarea "Alignement on the method, sharing the objective from the beginning, results and…"
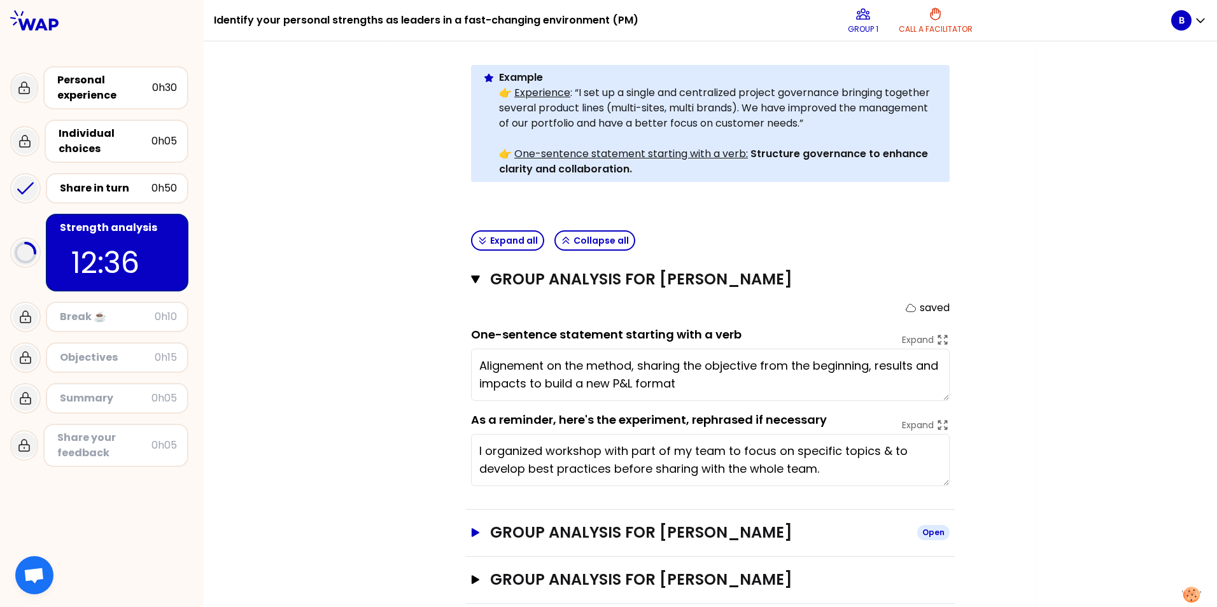
click at [472, 528] on icon "button" at bounding box center [476, 532] width 8 height 9
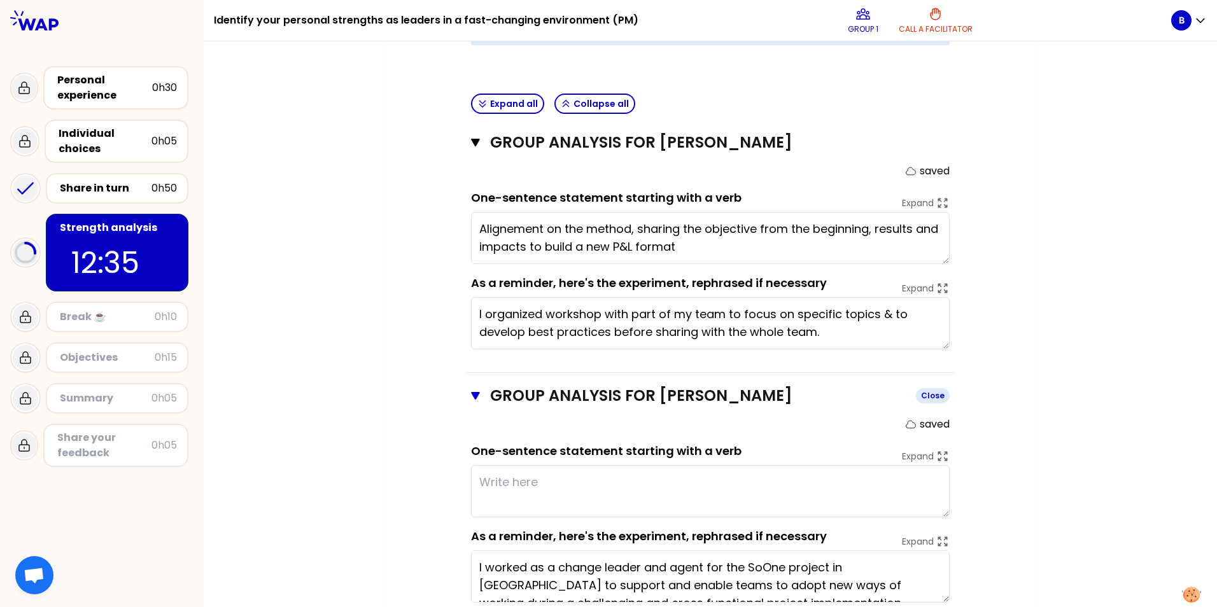
scroll to position [509, 0]
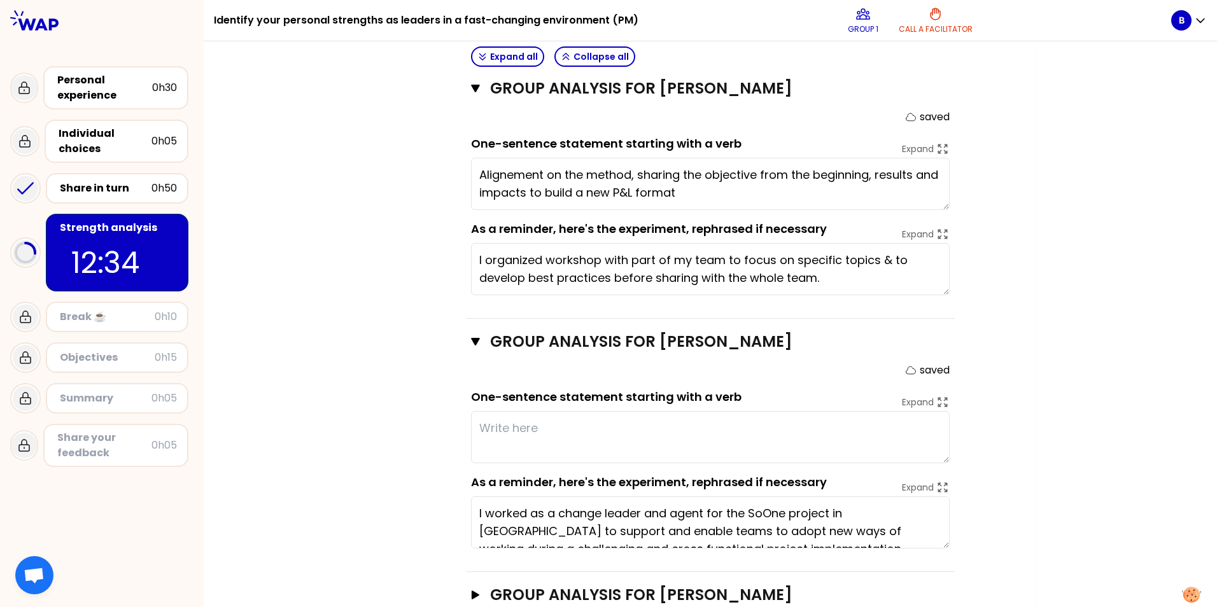
click at [618, 420] on textarea at bounding box center [710, 437] width 479 height 52
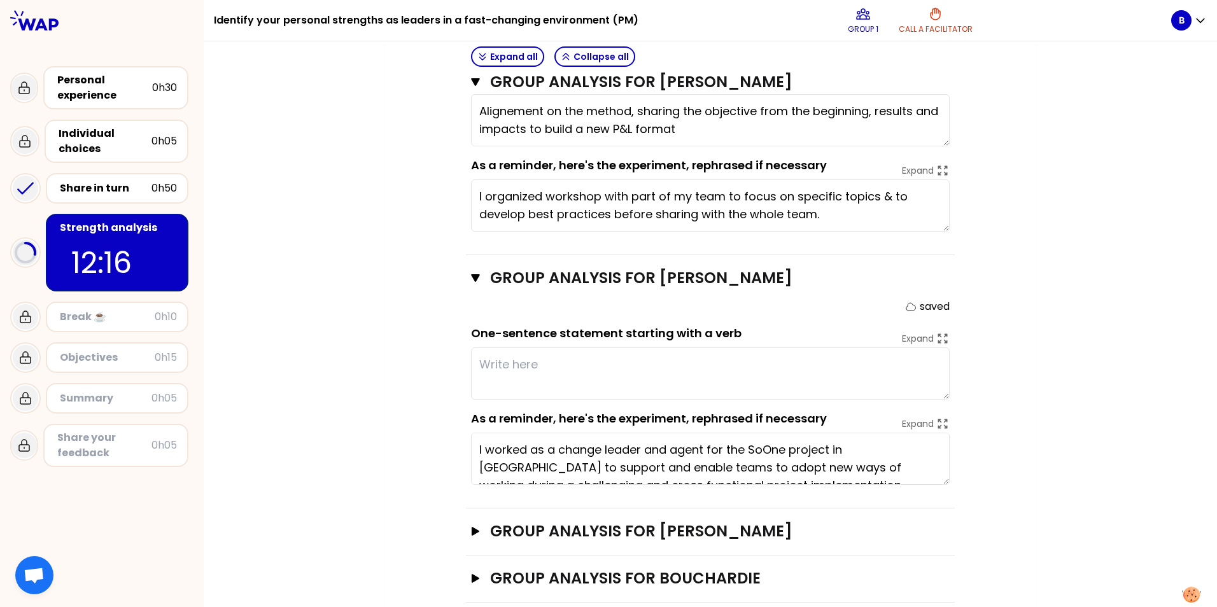
scroll to position [18, 0]
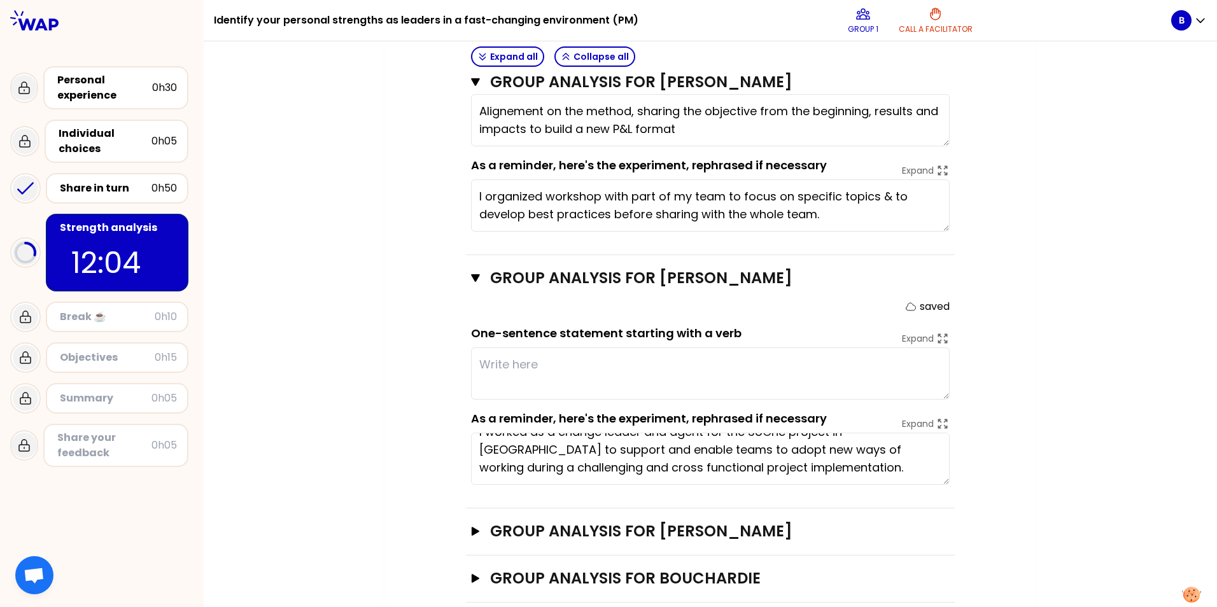
click at [502, 348] on textarea at bounding box center [710, 374] width 479 height 52
click at [541, 348] on textarea "New way ofworking" at bounding box center [710, 374] width 479 height 52
click at [602, 348] on textarea "New way of working" at bounding box center [710, 374] width 479 height 52
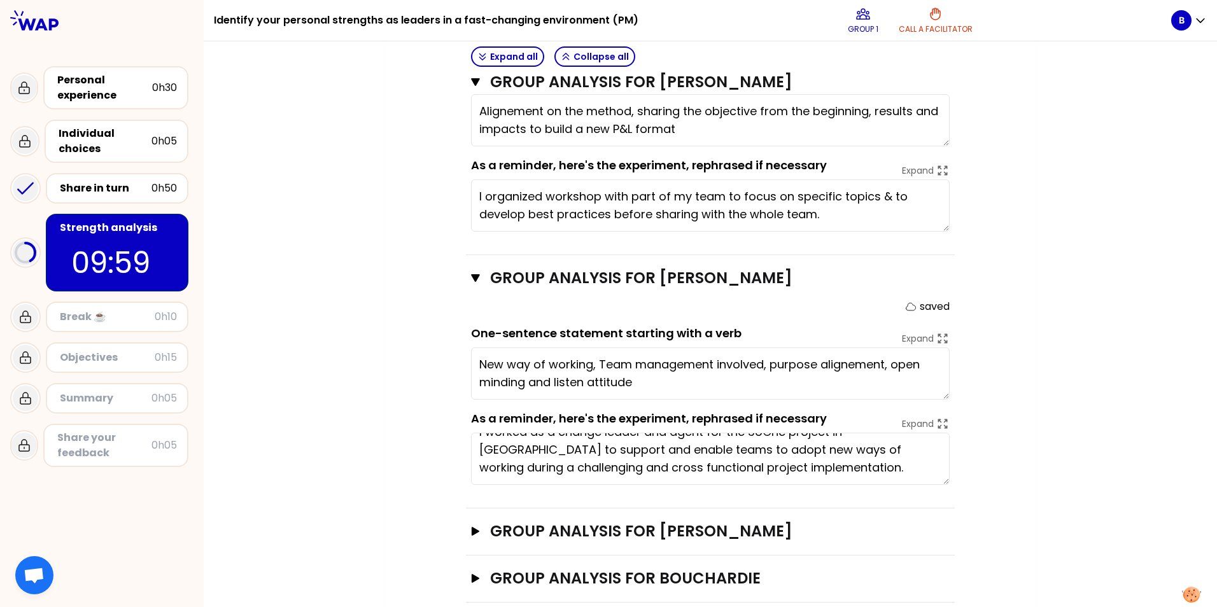
drag, startPoint x: 635, startPoint y: 362, endPoint x: 551, endPoint y: 357, distance: 84.2
click at [551, 357] on textarea "New way of working, Team management involved, purpose alignement, open minding …" at bounding box center [710, 374] width 479 height 52
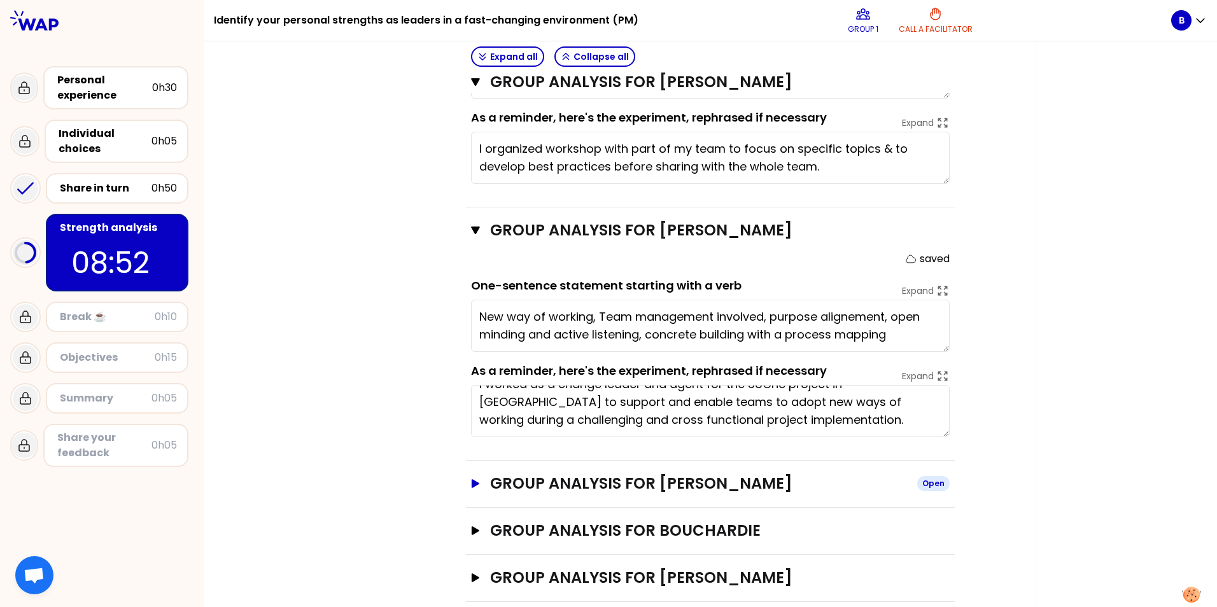
type textarea "New way of working, Team management involved, purpose alignement, open minding …"
click at [472, 479] on icon "button" at bounding box center [476, 483] width 8 height 9
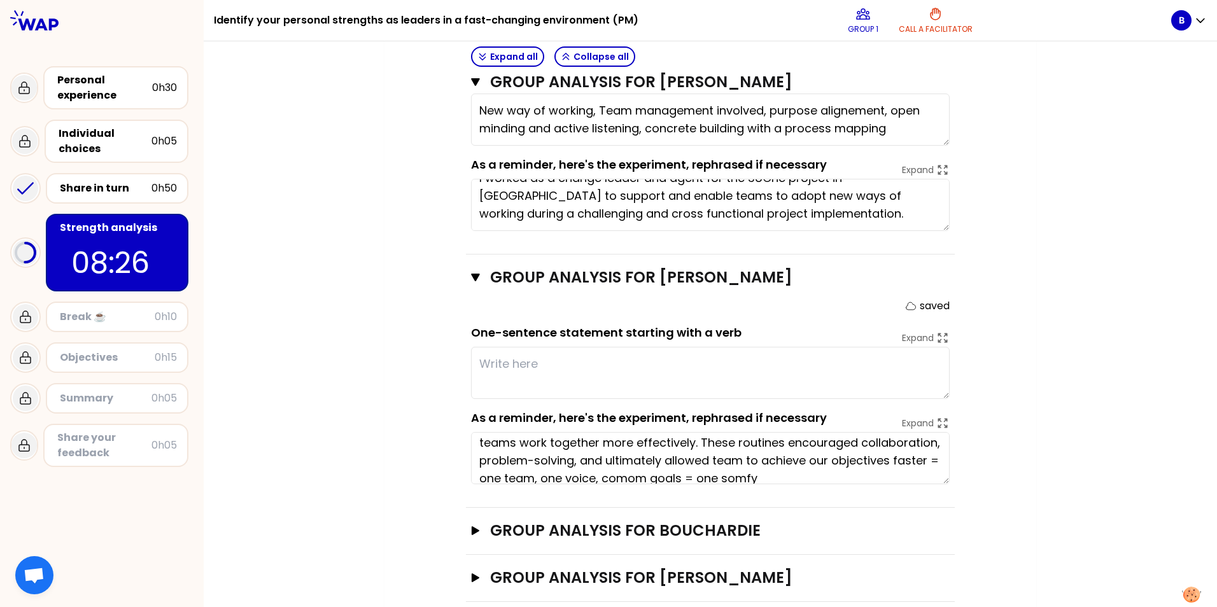
scroll to position [36, 0]
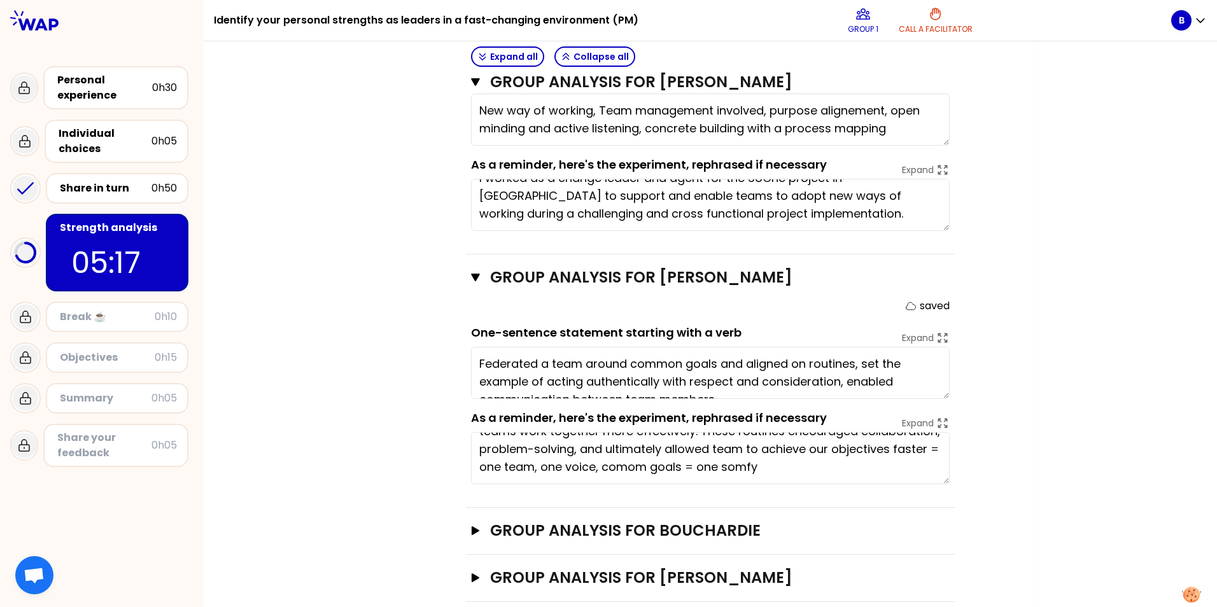
type textarea "Federated a team around common goals and aligned on routines, set the example o…"
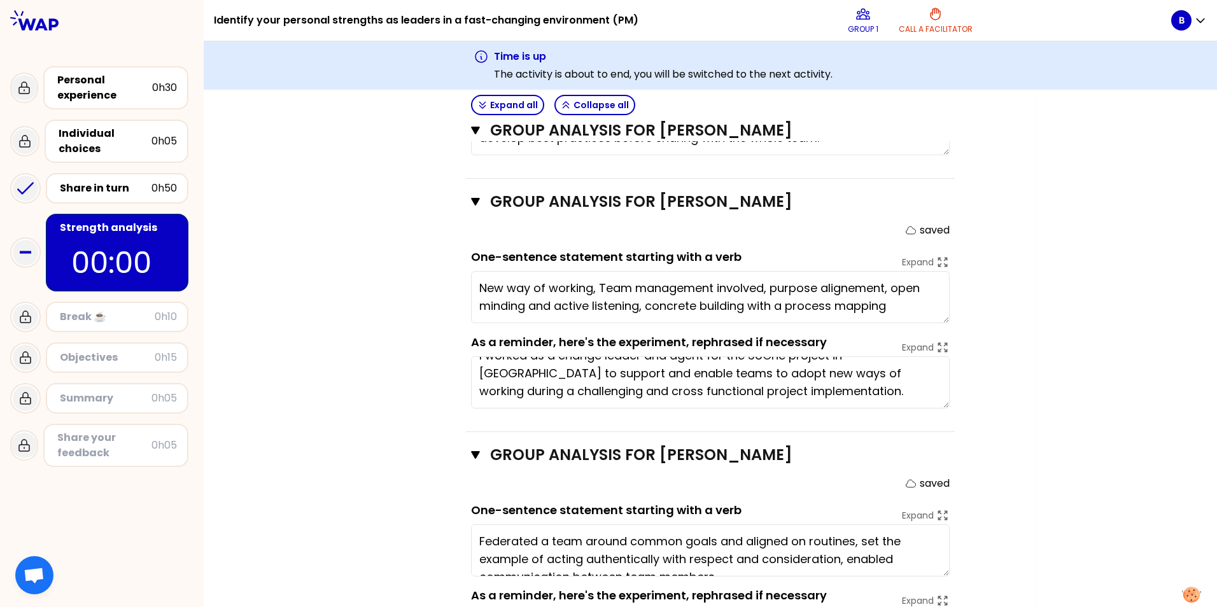
scroll to position [621, 0]
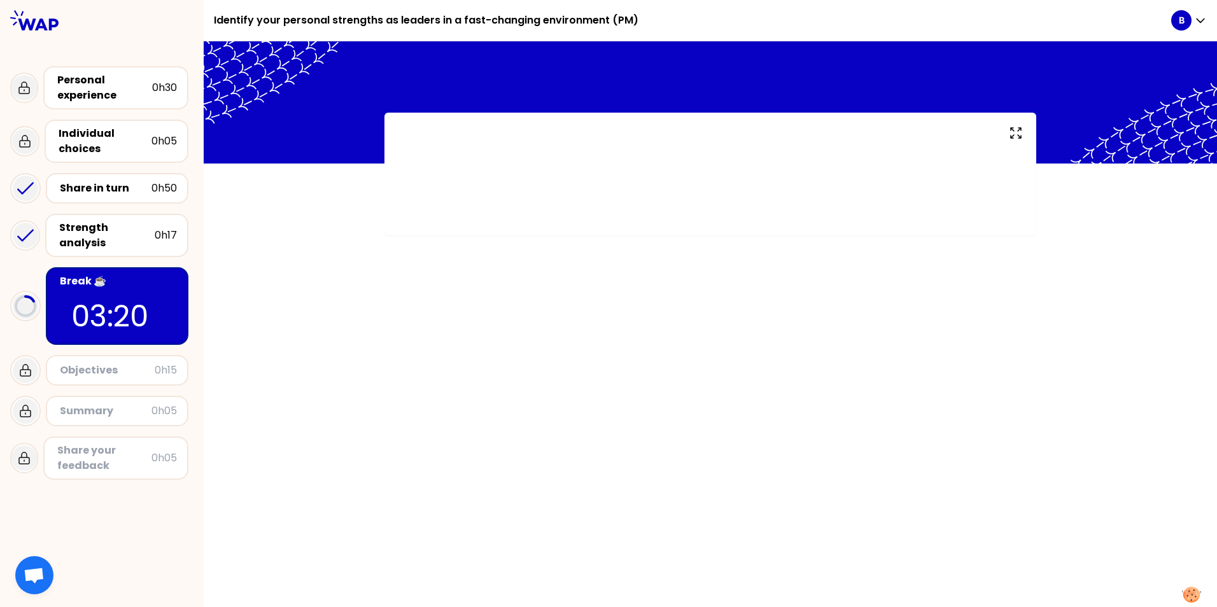
click at [790, 9] on div "Identify your personal strengths as leaders in a fast-changing environment (PM)" at bounding box center [693, 20] width 958 height 41
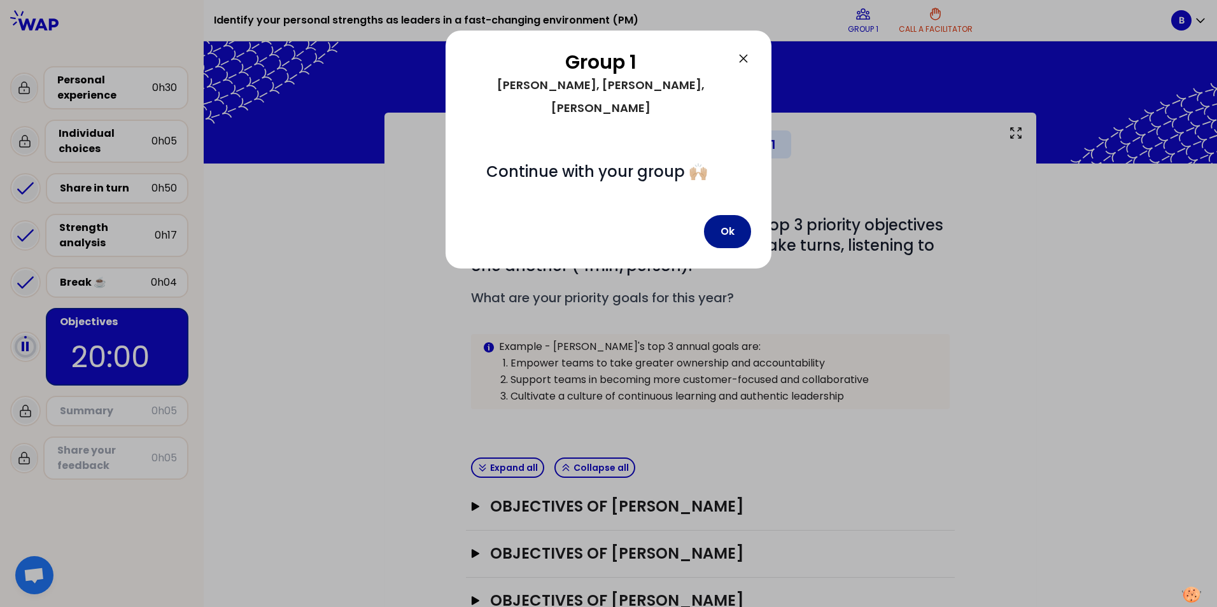
click at [722, 215] on button "Ok" at bounding box center [727, 231] width 47 height 33
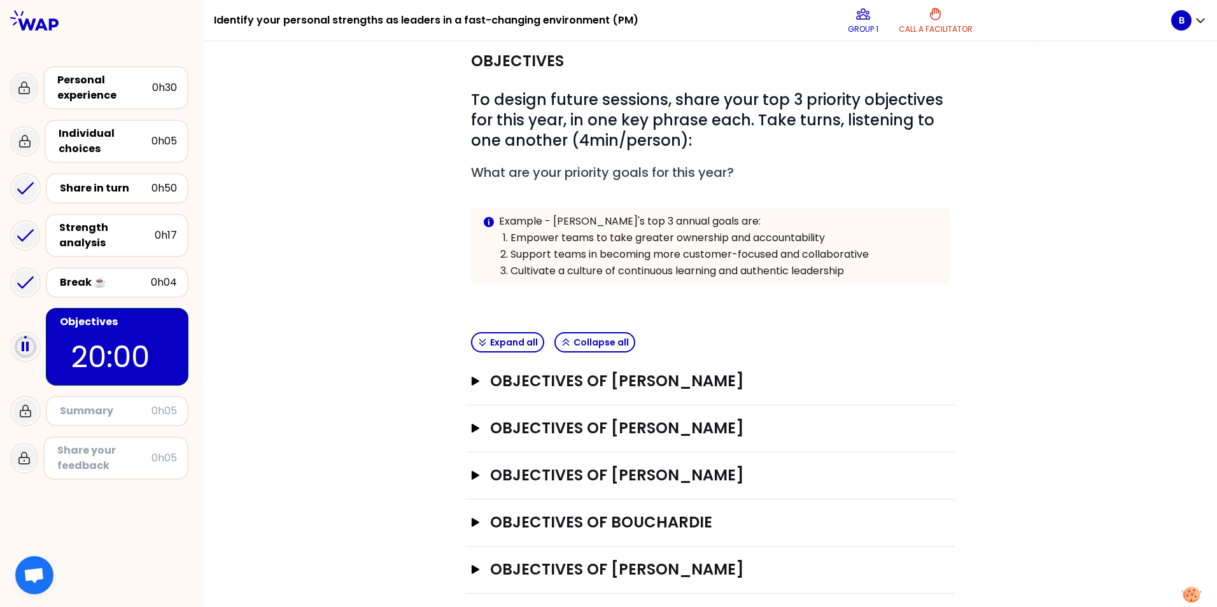
scroll to position [127, 0]
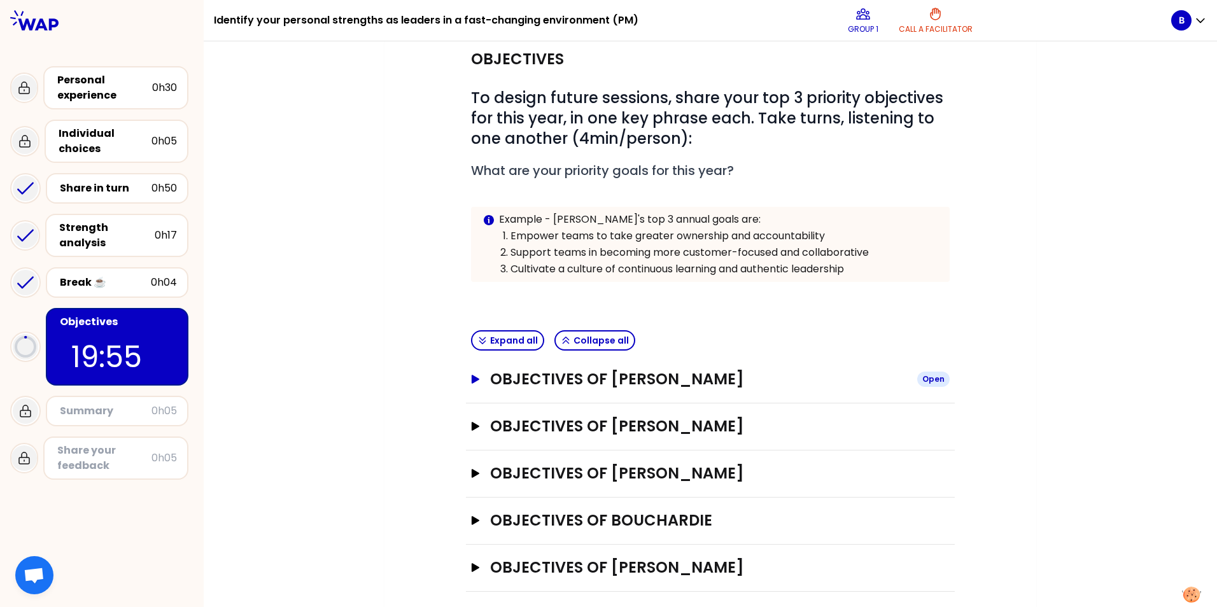
click at [472, 381] on icon "button" at bounding box center [476, 379] width 8 height 9
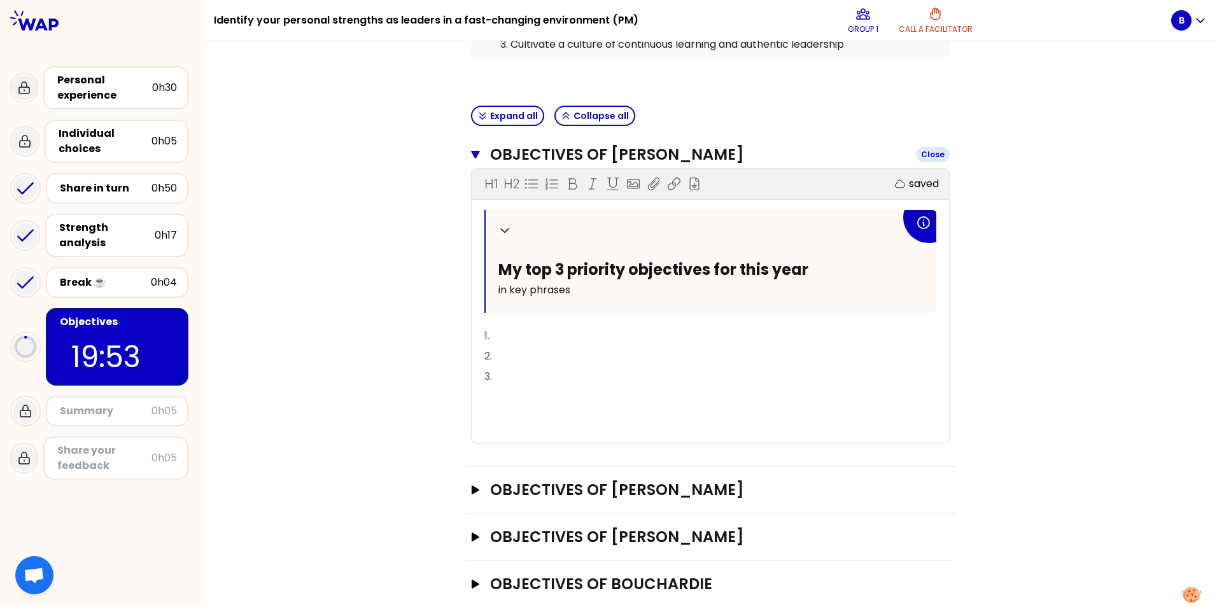
scroll to position [382, 0]
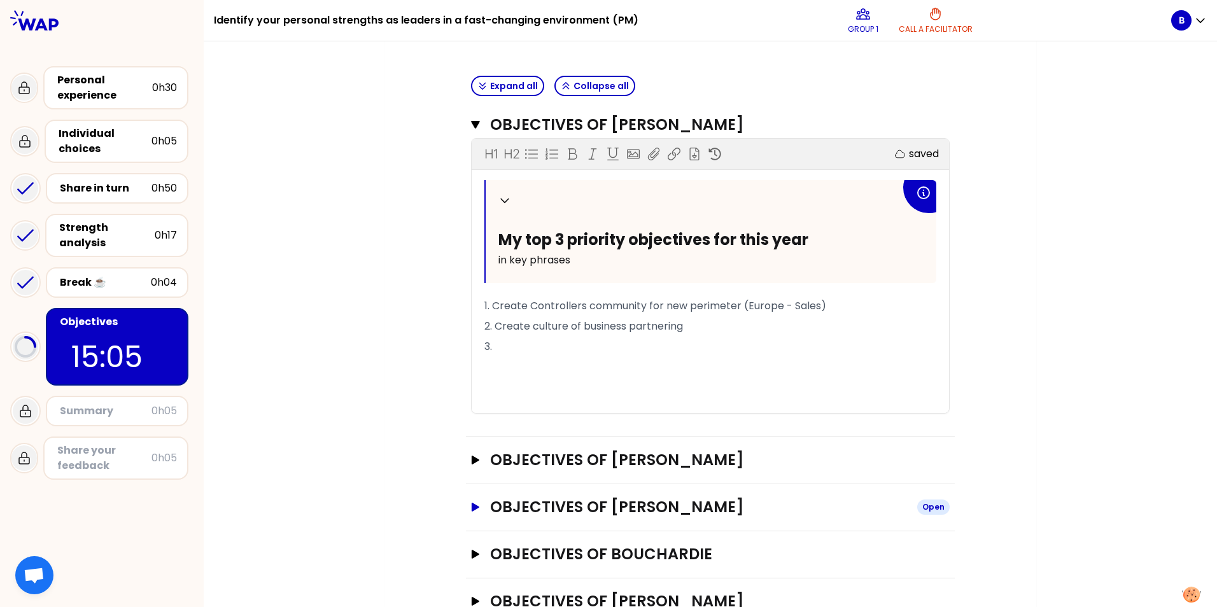
click at [472, 505] on icon "button" at bounding box center [476, 507] width 10 height 9
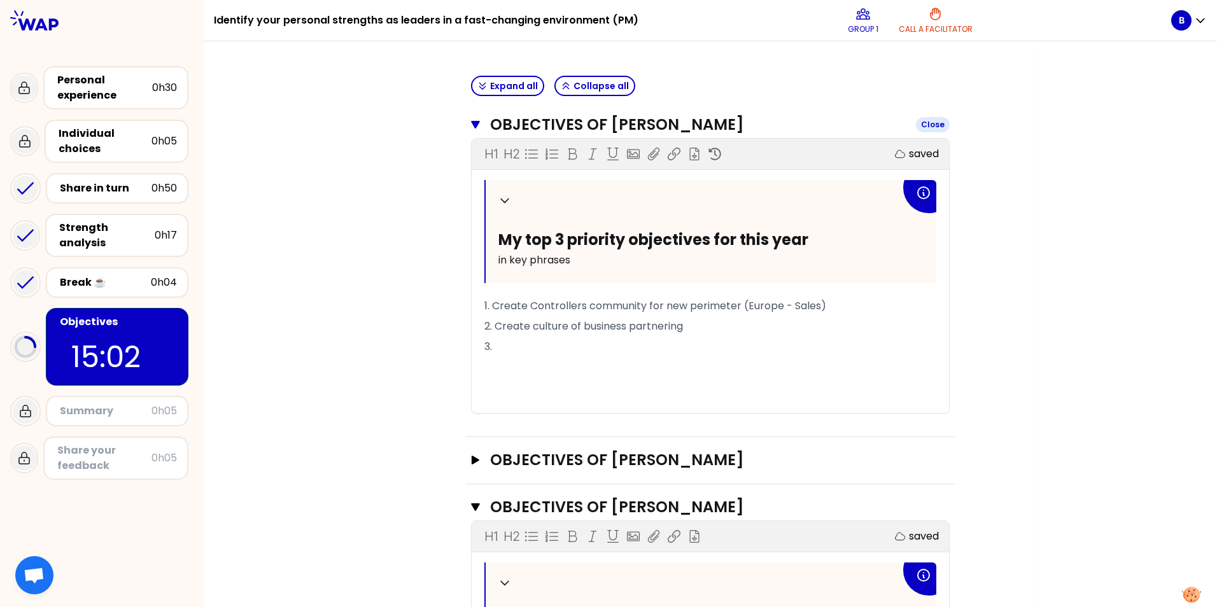
click at [474, 124] on icon "button" at bounding box center [475, 125] width 9 height 8
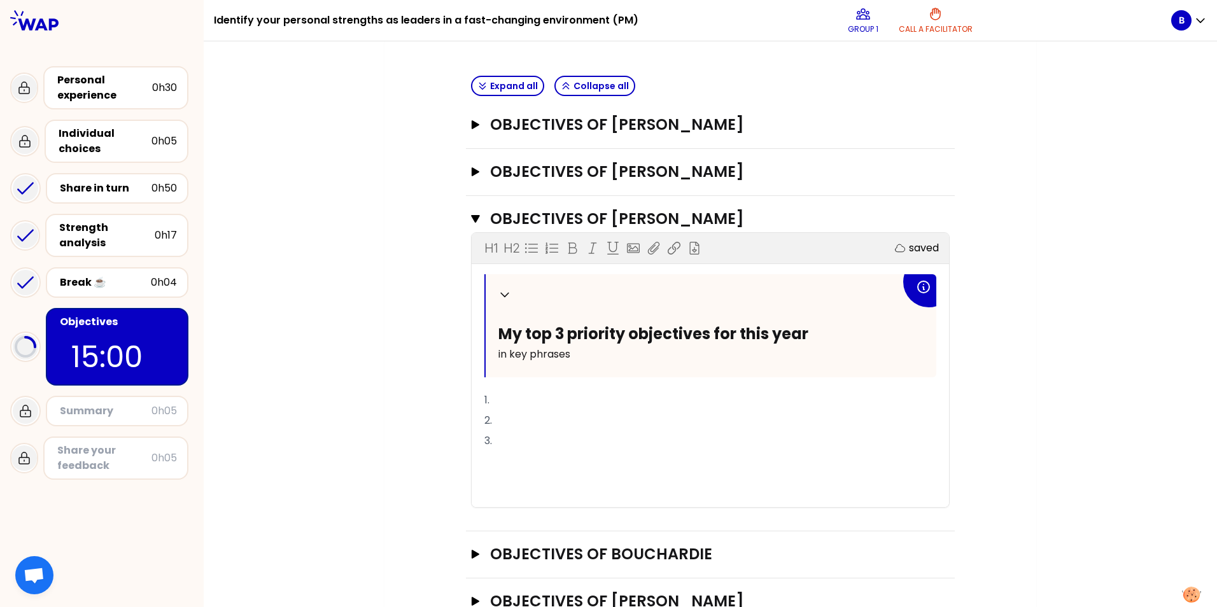
click at [531, 396] on p "1." at bounding box center [711, 400] width 452 height 20
click at [513, 420] on p "2." at bounding box center [711, 421] width 452 height 20
click at [501, 441] on p "3." at bounding box center [711, 441] width 452 height 20
click at [609, 443] on p "3. Change management" at bounding box center [711, 441] width 452 height 20
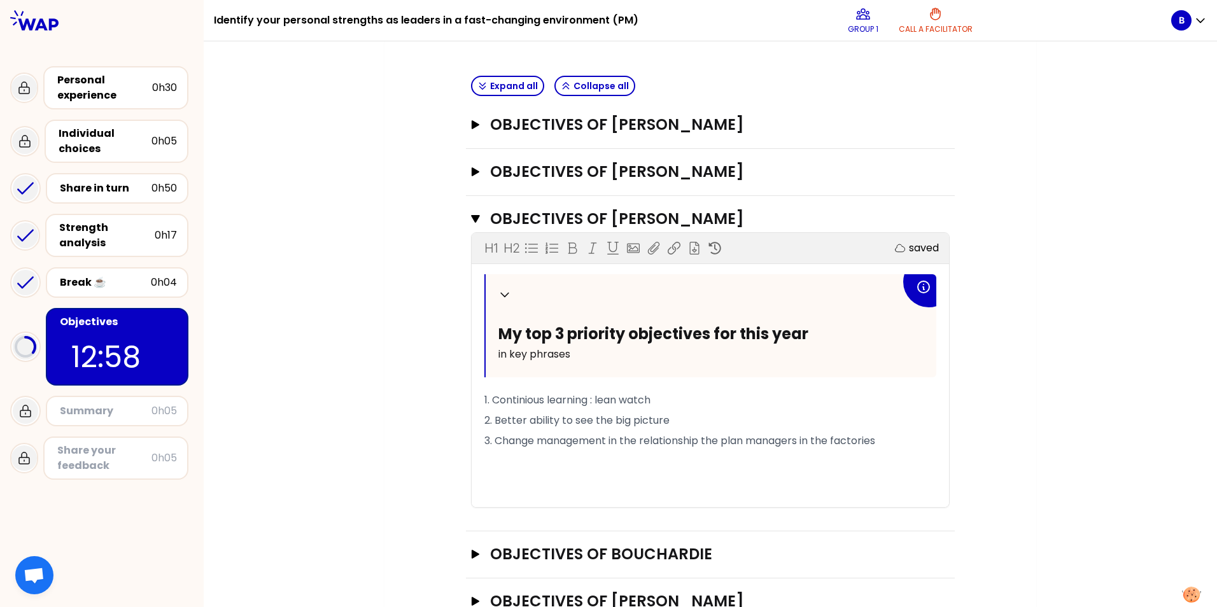
click at [619, 399] on span "1. Continious learning : lean watch" at bounding box center [568, 400] width 166 height 15
click at [636, 397] on span "1. Continious learning : lean factory watch" at bounding box center [588, 400] width 206 height 15
click at [667, 403] on span "1. Continious learning : lean and technology watch" at bounding box center [609, 400] width 248 height 15
click at [608, 425] on span "2. Better ability to see the big picture" at bounding box center [577, 420] width 185 height 15
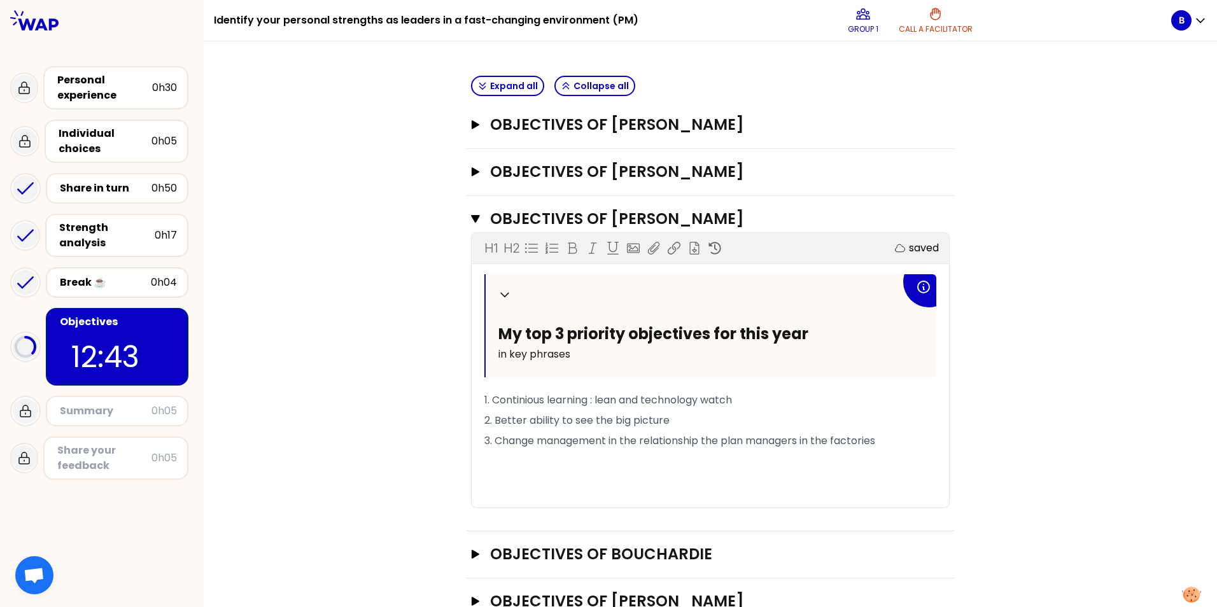
click at [639, 420] on span "2. Better ability to see the big picture" at bounding box center [577, 420] width 185 height 15
click at [664, 423] on span "2. Better ability to see the big picture" at bounding box center [577, 420] width 185 height 15
click at [674, 422] on p "2. Better ability to see the big picture" at bounding box center [711, 421] width 452 height 20
click at [663, 417] on span "2. Better ability to see the big picture : vision" at bounding box center [595, 420] width 220 height 15
click at [725, 423] on p "2. Better ability to see the big picture : vision" at bounding box center [711, 421] width 452 height 20
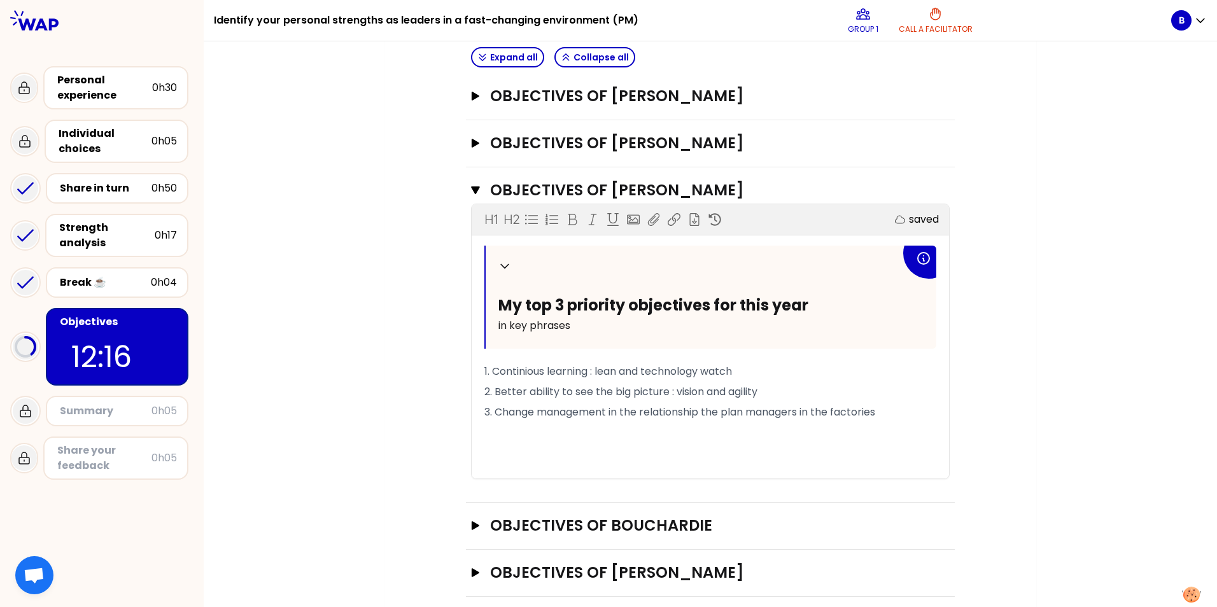
scroll to position [426, 0]
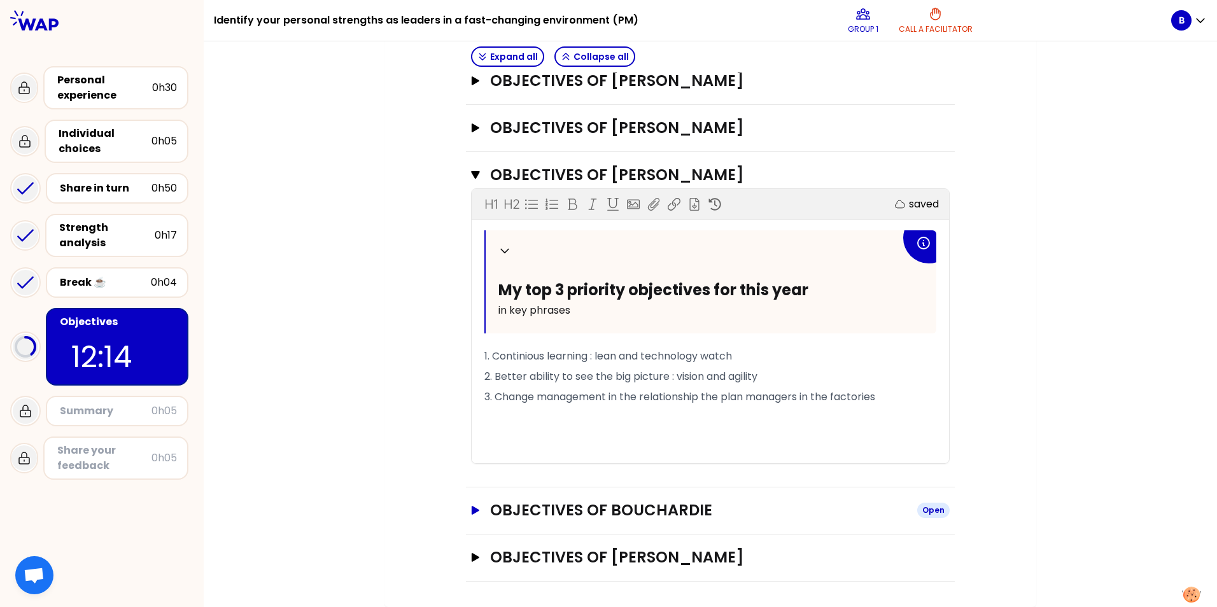
click at [472, 509] on icon "button" at bounding box center [476, 510] width 8 height 9
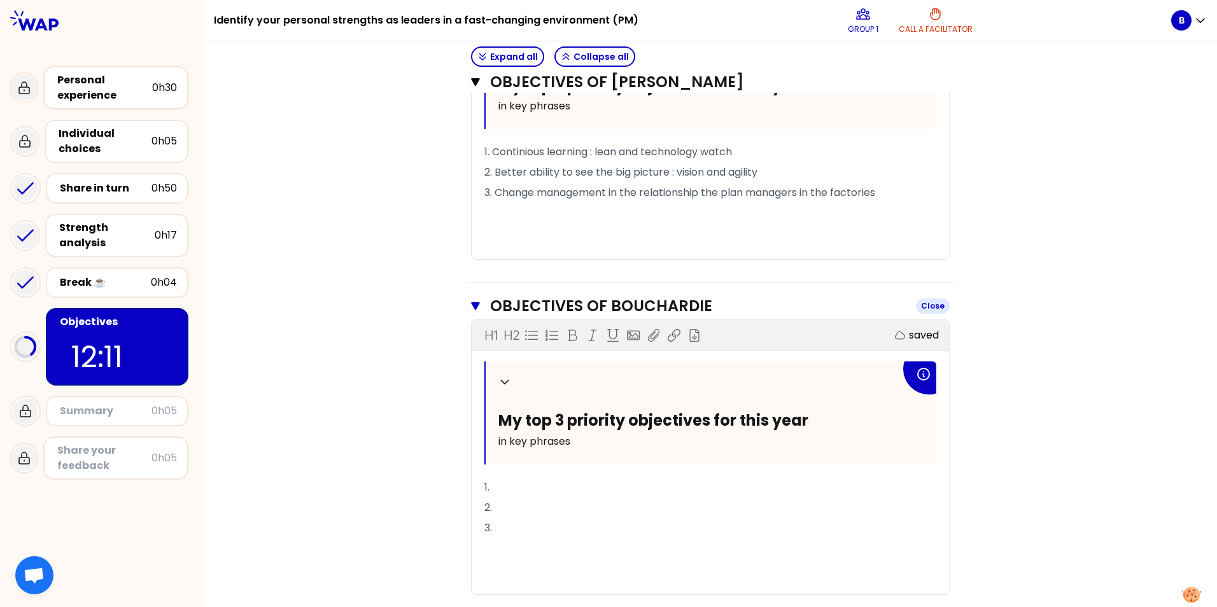
scroll to position [681, 0]
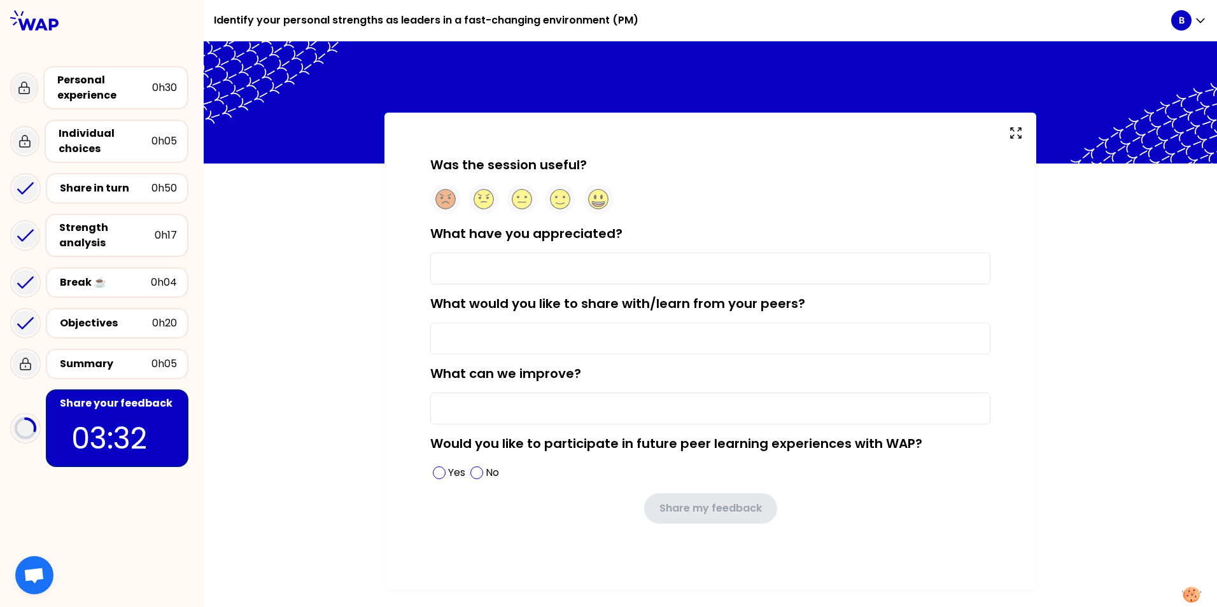
click at [125, 396] on div "Share your feedback" at bounding box center [118, 403] width 117 height 15
click at [561, 198] on circle at bounding box center [561, 200] width 20 height 20
click at [533, 269] on input "What have you appreciated?" at bounding box center [710, 269] width 560 height 32
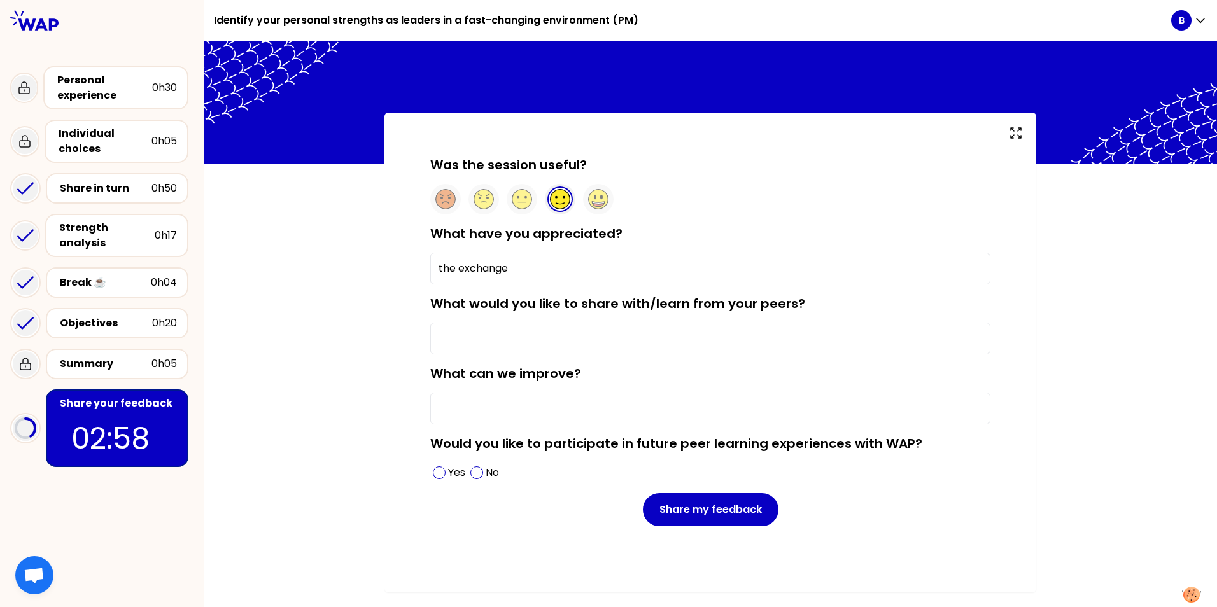
drag, startPoint x: 531, startPoint y: 264, endPoint x: 458, endPoint y: 264, distance: 72.6
click at [458, 264] on input "the exchange" at bounding box center [710, 269] width 560 height 32
type input "the sharing"
drag, startPoint x: 432, startPoint y: 304, endPoint x: 814, endPoint y: 308, distance: 382.1
click at [814, 308] on div "What would you like to share with/learn from your peers?" at bounding box center [710, 325] width 560 height 60
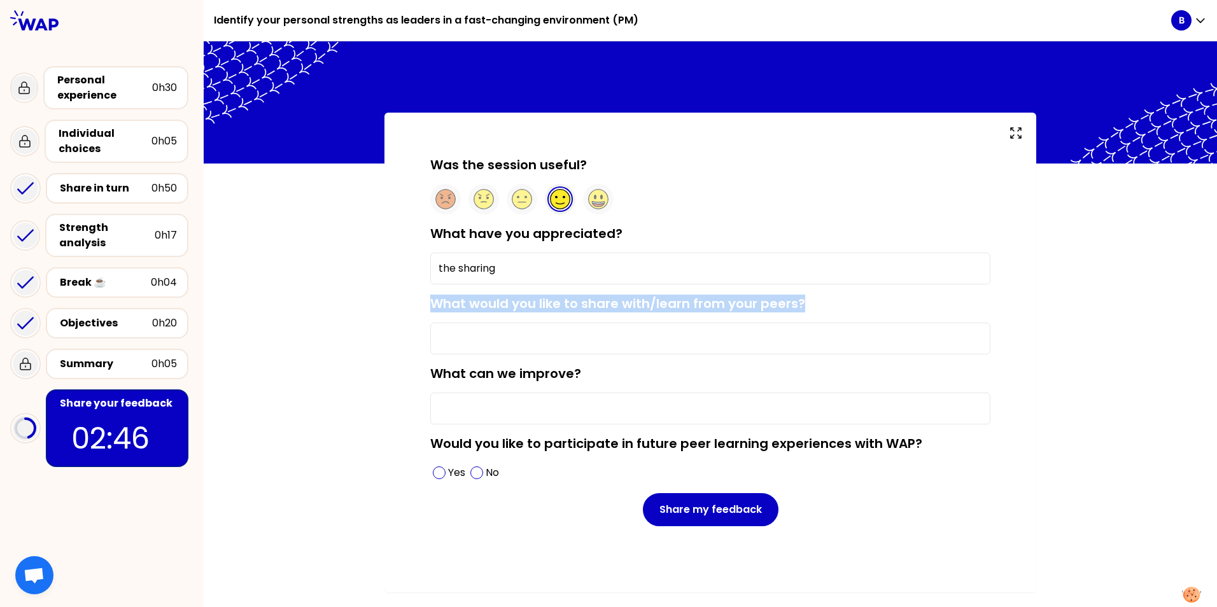
copy label "What would you like to share with/learn from your peers?"
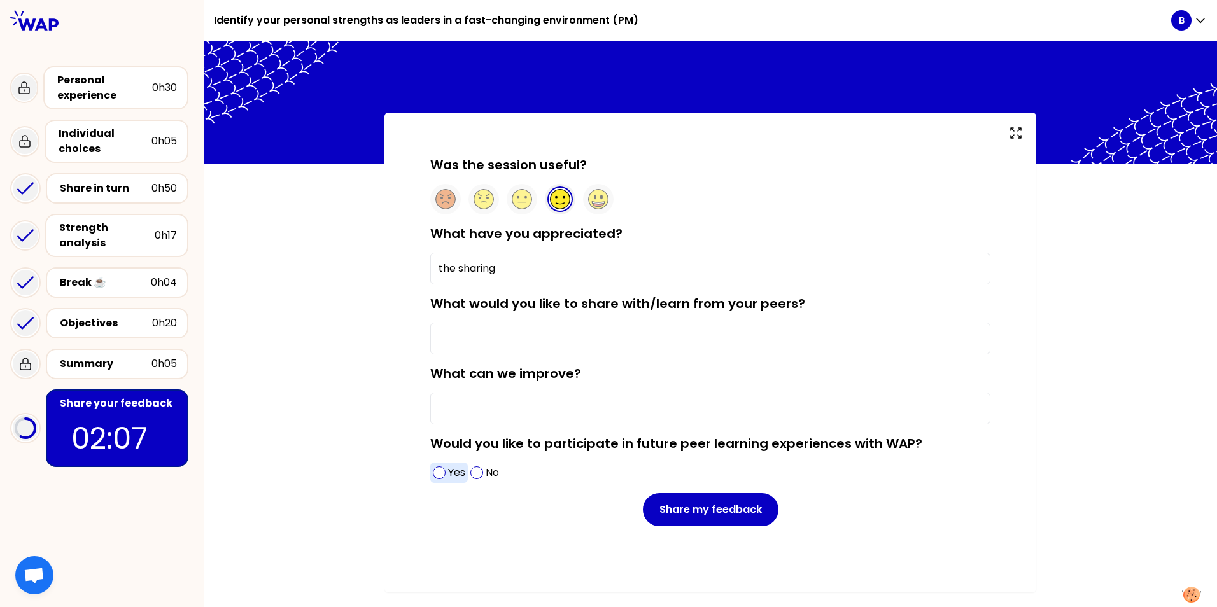
click at [439, 479] on span at bounding box center [439, 473] width 13 height 13
click at [479, 338] on input "What would you like to share with/learn from your peers?" at bounding box center [710, 339] width 560 height 32
click at [563, 342] on input "What would you like to share with/learn from your peers?" at bounding box center [710, 339] width 560 height 32
type input "Share expriences is perfect"
click at [619, 402] on input "What can we improve?" at bounding box center [710, 409] width 560 height 32
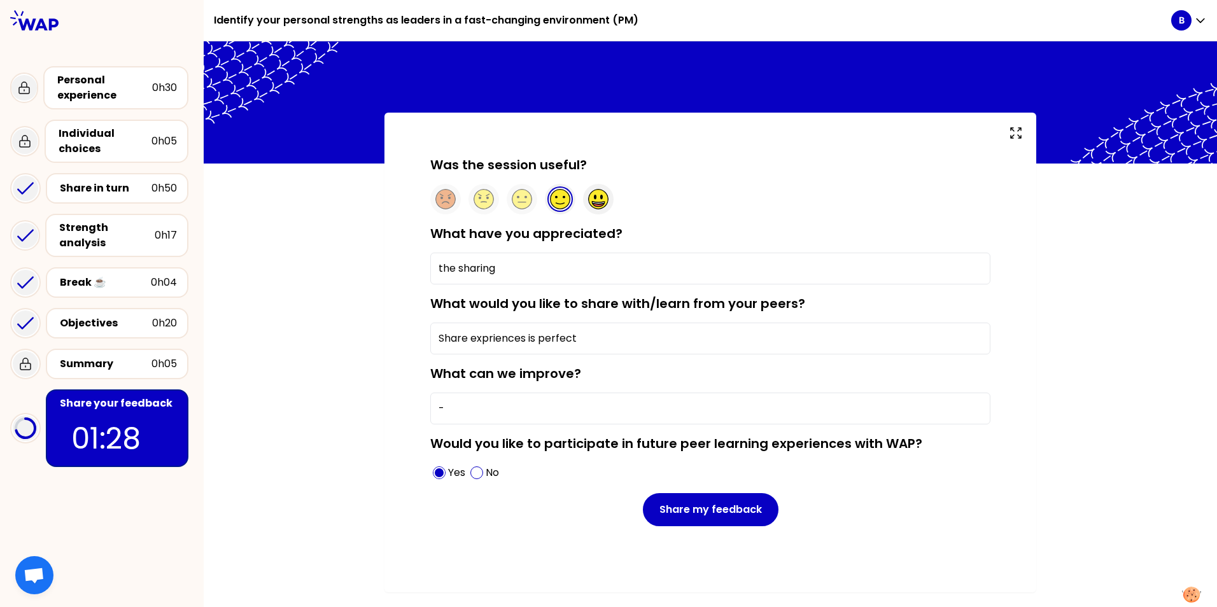
type input "-"
click at [597, 199] on circle at bounding box center [599, 200] width 20 height 20
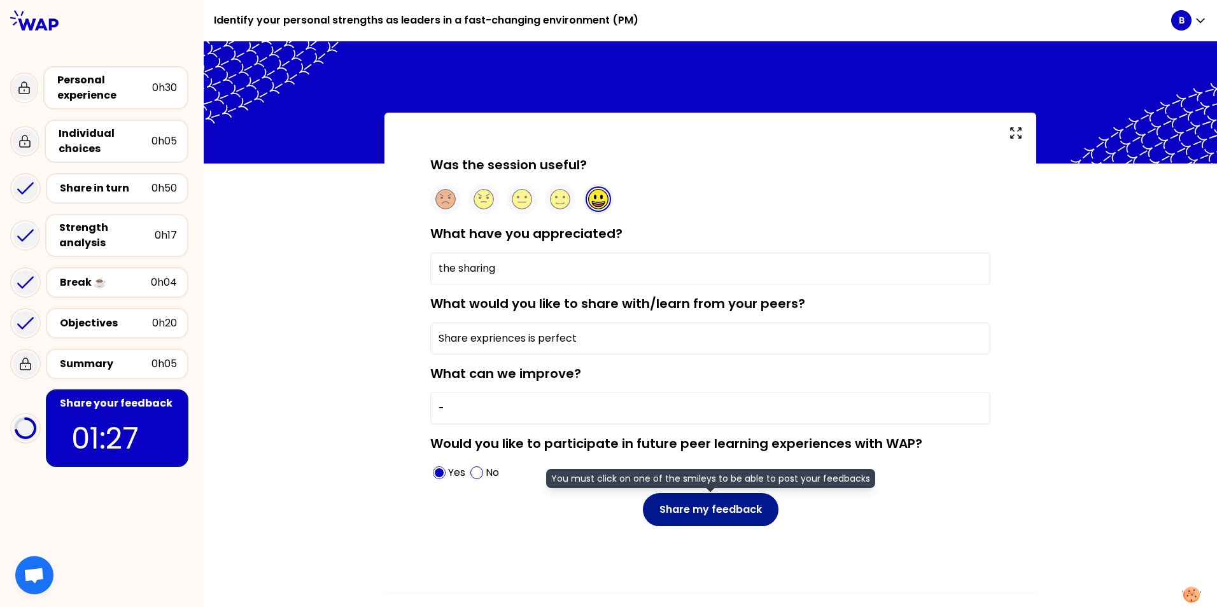
click at [684, 513] on button "Share my feedback" at bounding box center [711, 509] width 136 height 33
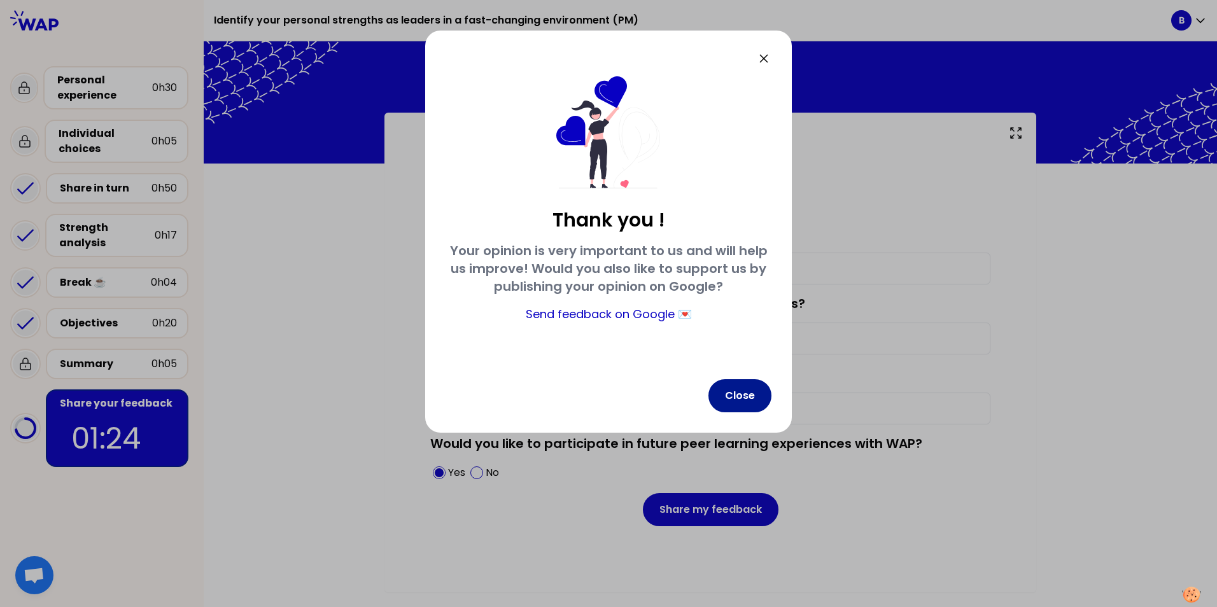
click at [738, 392] on button "Close" at bounding box center [740, 395] width 63 height 33
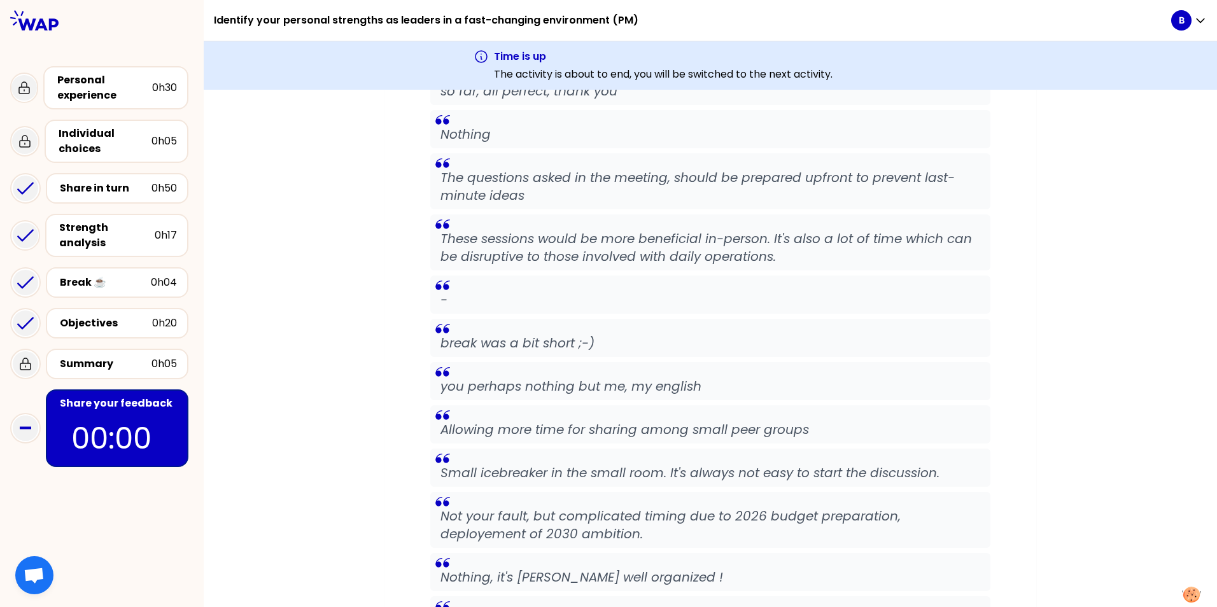
scroll to position [3673, 0]
